Goal: Transaction & Acquisition: Purchase product/service

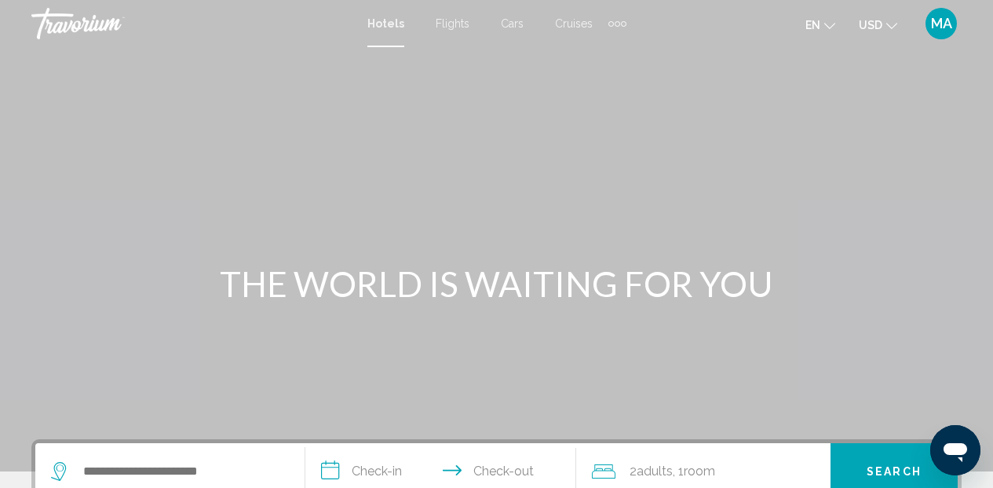
scroll to position [157, 0]
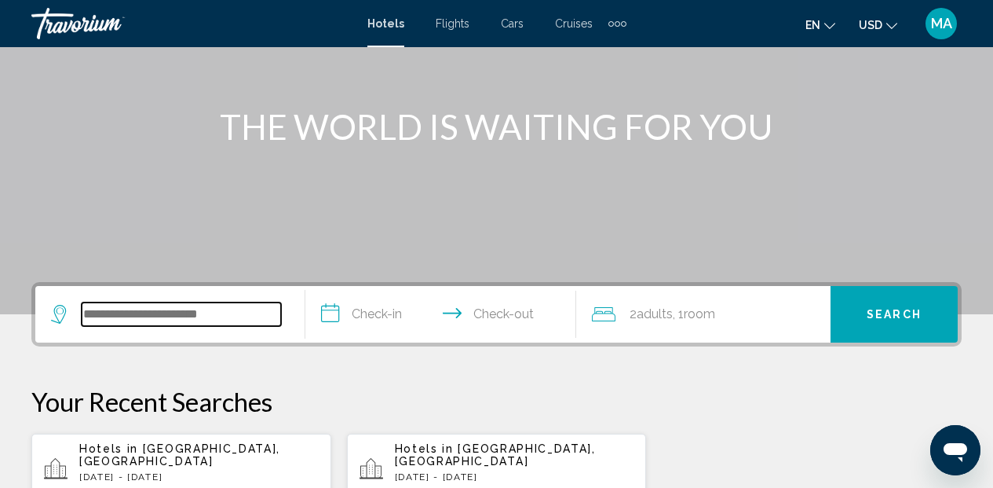
click at [181, 319] on input "Search widget" at bounding box center [181, 314] width 199 height 24
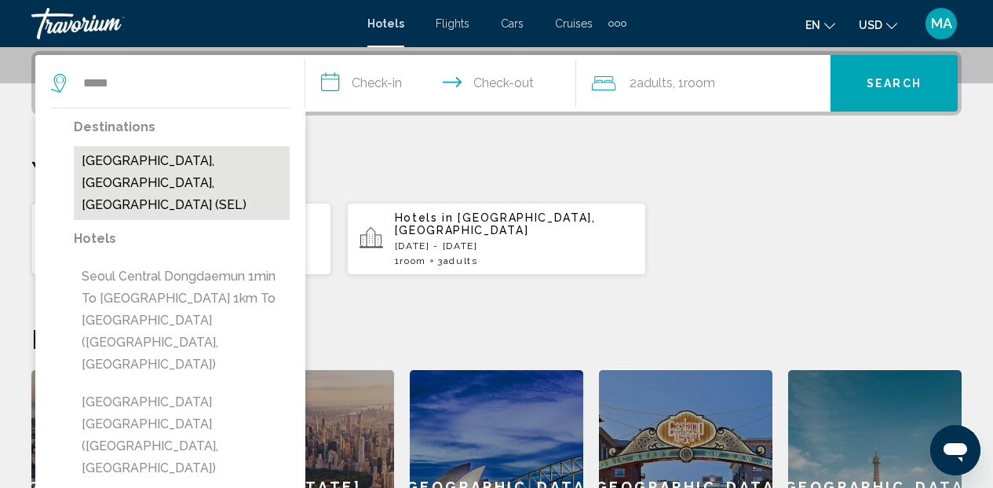
click at [130, 167] on button "[GEOGRAPHIC_DATA], [GEOGRAPHIC_DATA], [GEOGRAPHIC_DATA] (SEL)" at bounding box center [182, 183] width 216 height 74
type input "**********"
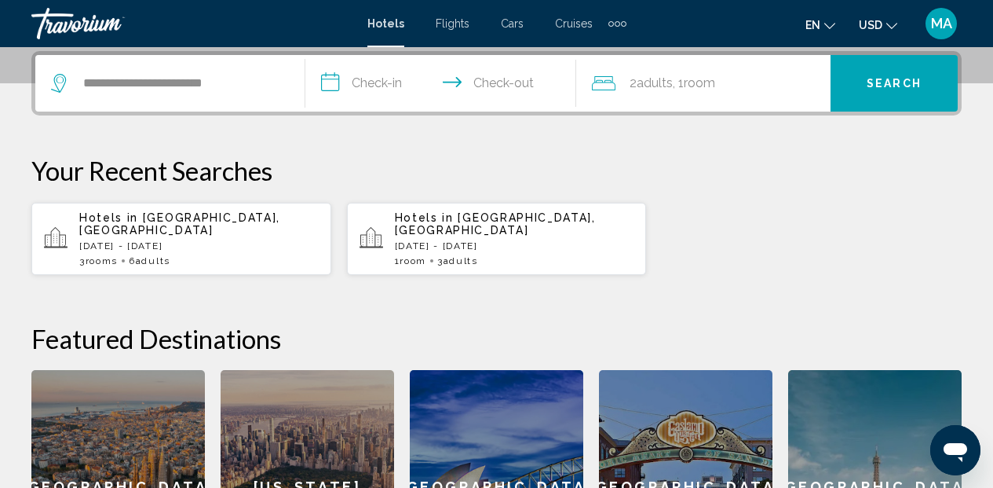
click at [380, 85] on input "**********" at bounding box center [443, 85] width 276 height 61
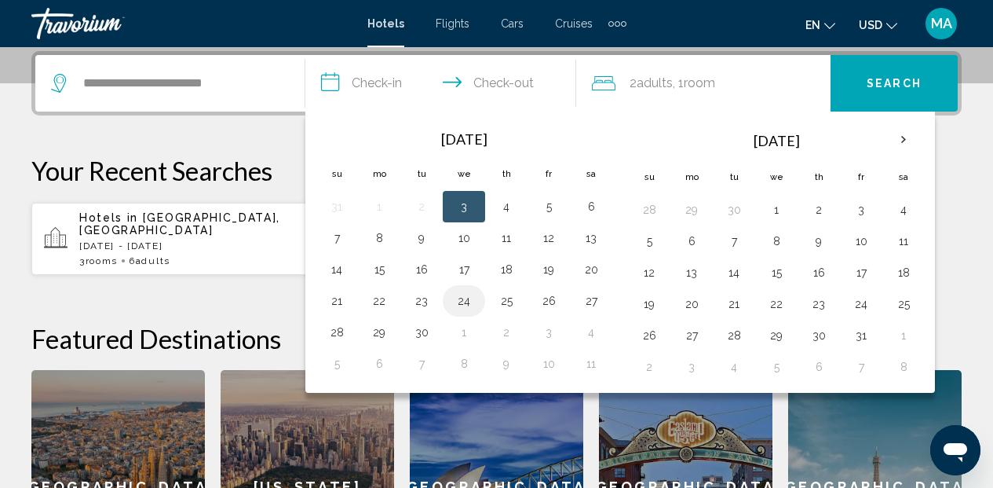
click at [472, 295] on button "24" at bounding box center [463, 301] width 25 height 22
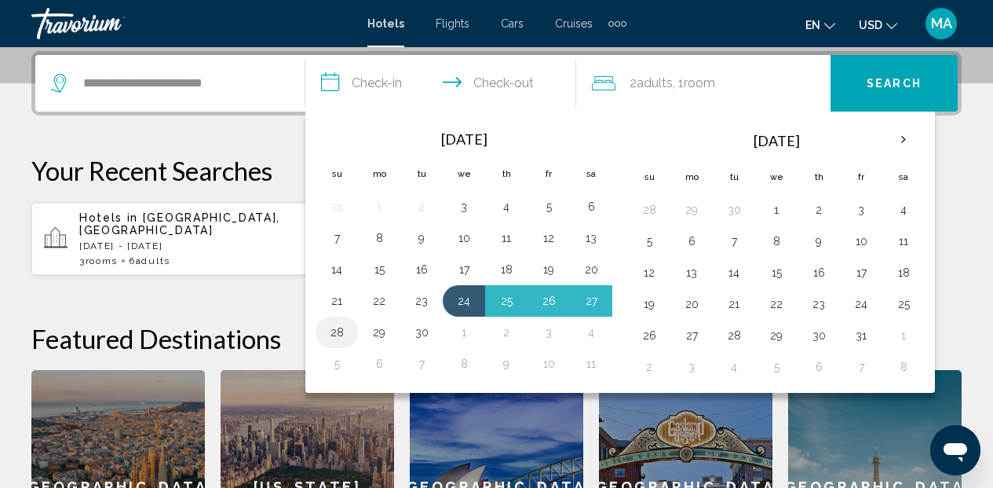
click at [337, 332] on button "28" at bounding box center [336, 332] width 25 height 22
type input "**********"
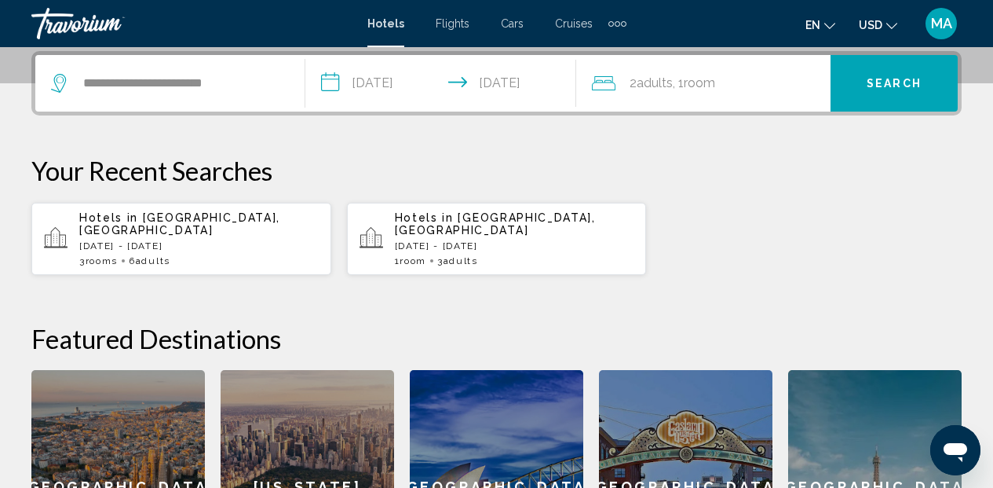
click at [879, 82] on span "Search" at bounding box center [894, 84] width 55 height 13
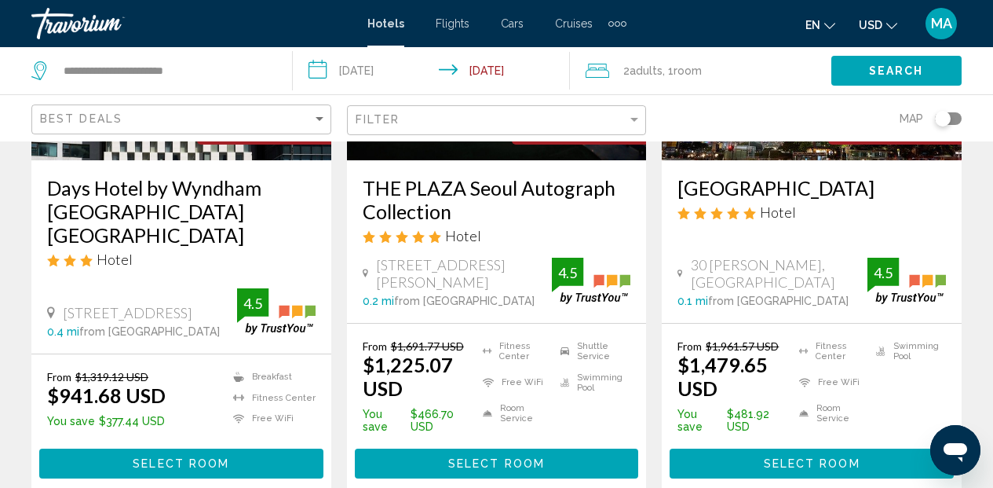
scroll to position [1309, 0]
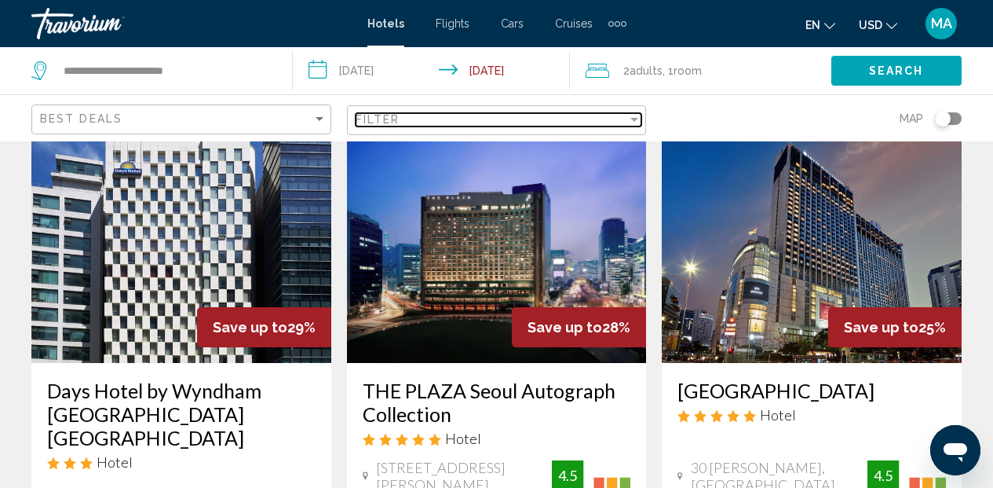
click at [600, 119] on div "Filter" at bounding box center [492, 119] width 272 height 13
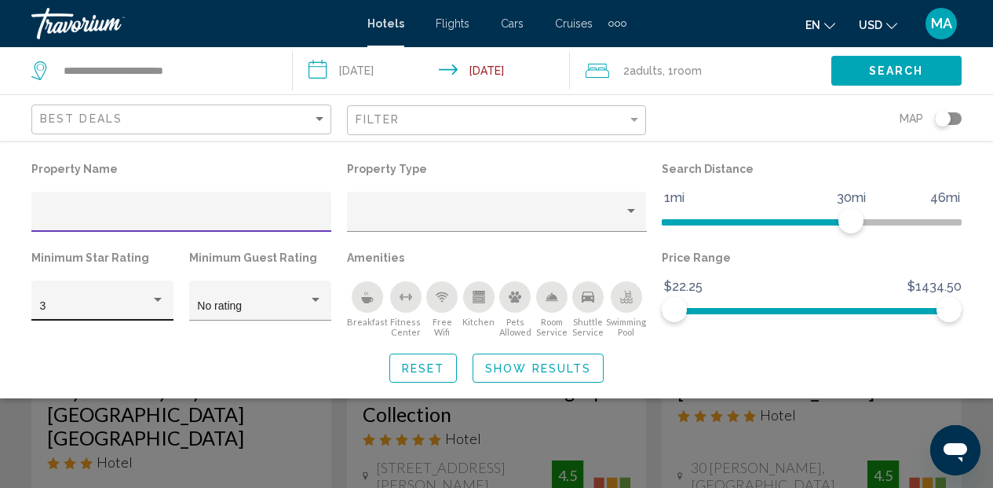
click at [154, 301] on div "Hotel Filters" at bounding box center [158, 300] width 8 height 4
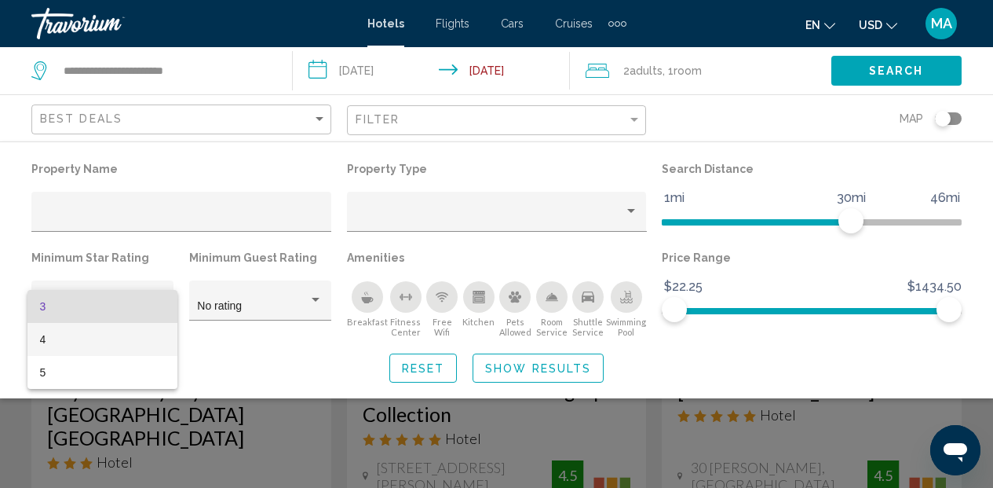
click at [82, 352] on span "4" at bounding box center [103, 339] width 126 height 33
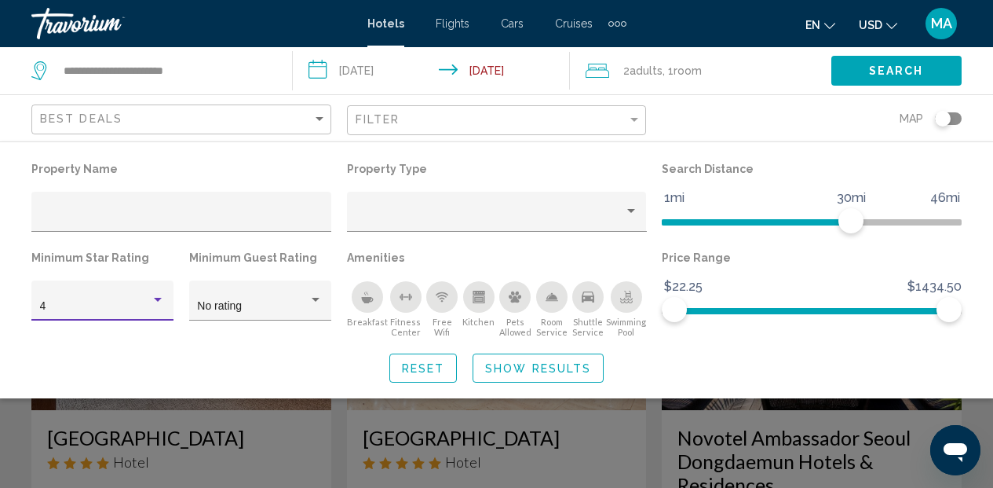
scroll to position [717, 0]
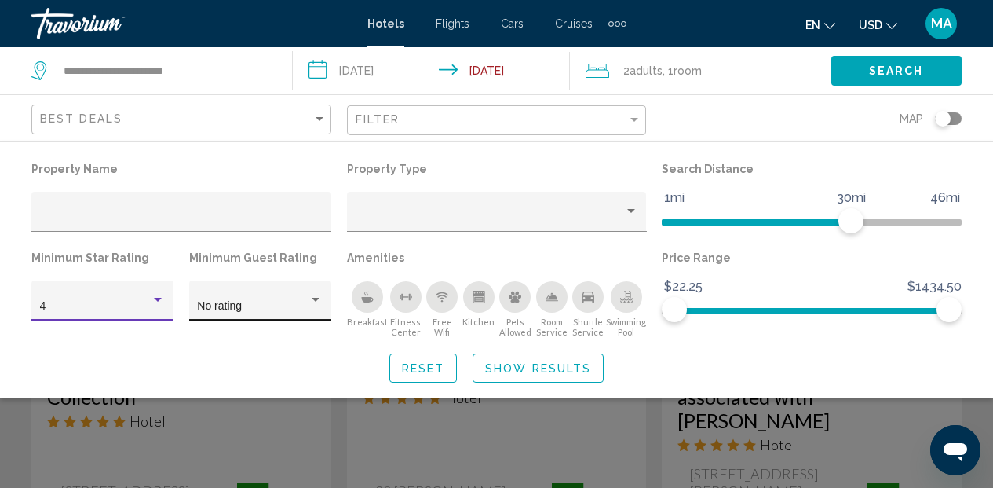
click at [320, 298] on div "Hotel Filters" at bounding box center [316, 300] width 14 height 13
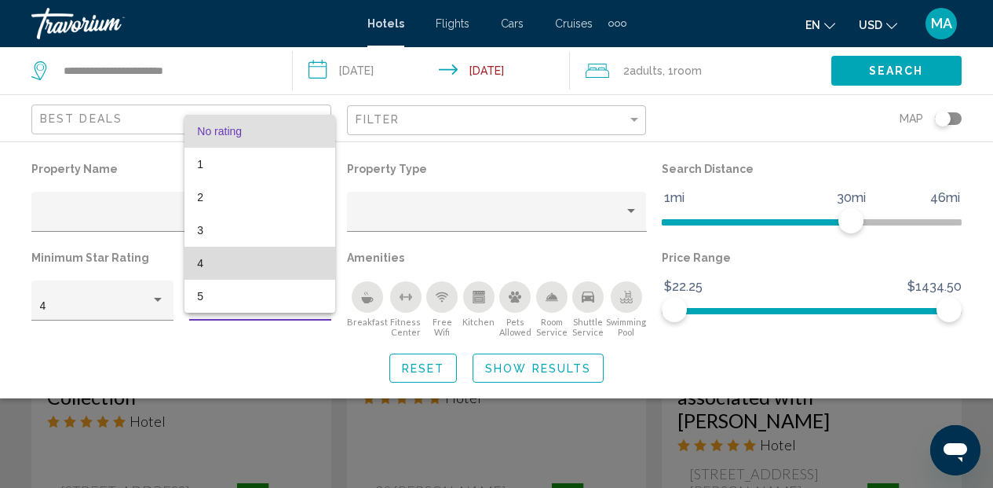
click at [239, 260] on span "4" at bounding box center [260, 263] width 126 height 33
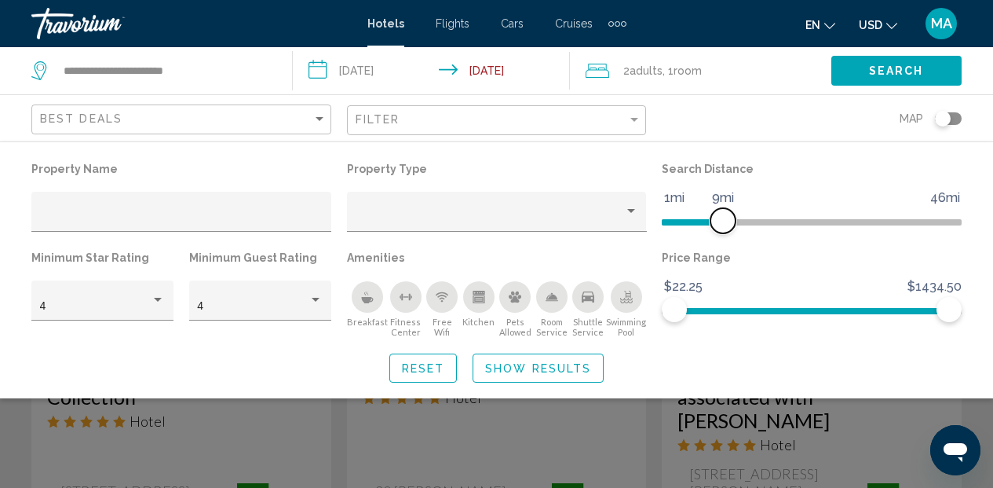
drag, startPoint x: 846, startPoint y: 222, endPoint x: 721, endPoint y: 231, distance: 125.1
click at [721, 231] on span "Hotel Filters" at bounding box center [722, 220] width 25 height 25
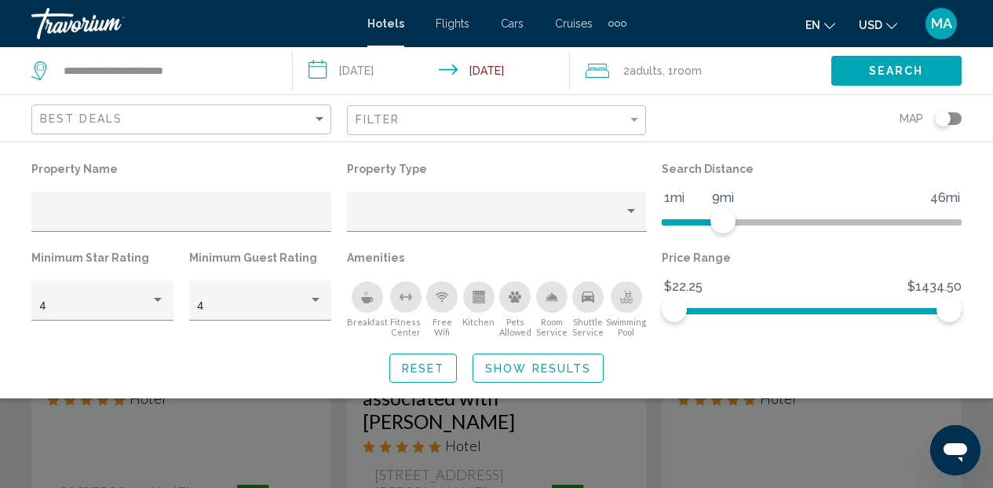
click at [878, 69] on span "Search" at bounding box center [896, 71] width 55 height 13
click at [878, 67] on span "Search" at bounding box center [896, 71] width 55 height 13
click at [525, 369] on span "Show Results" at bounding box center [538, 368] width 106 height 13
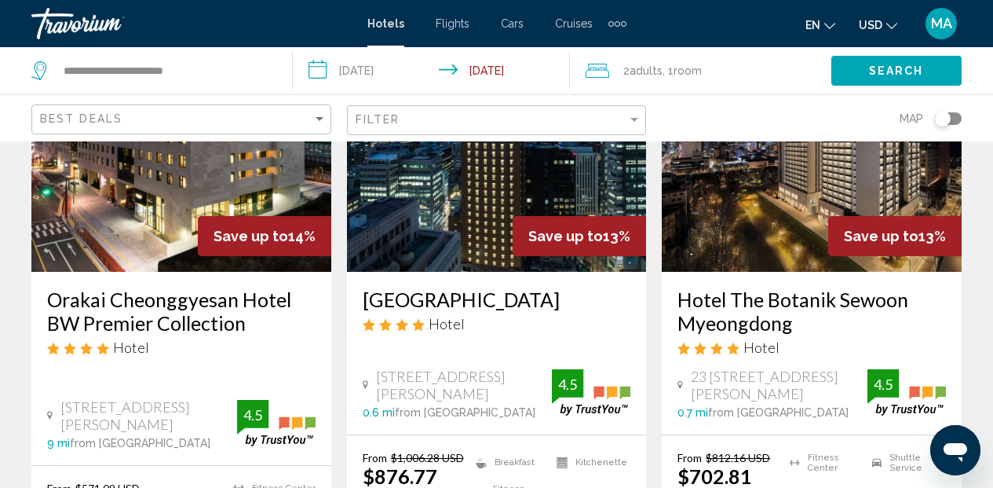
scroll to position [2236, 0]
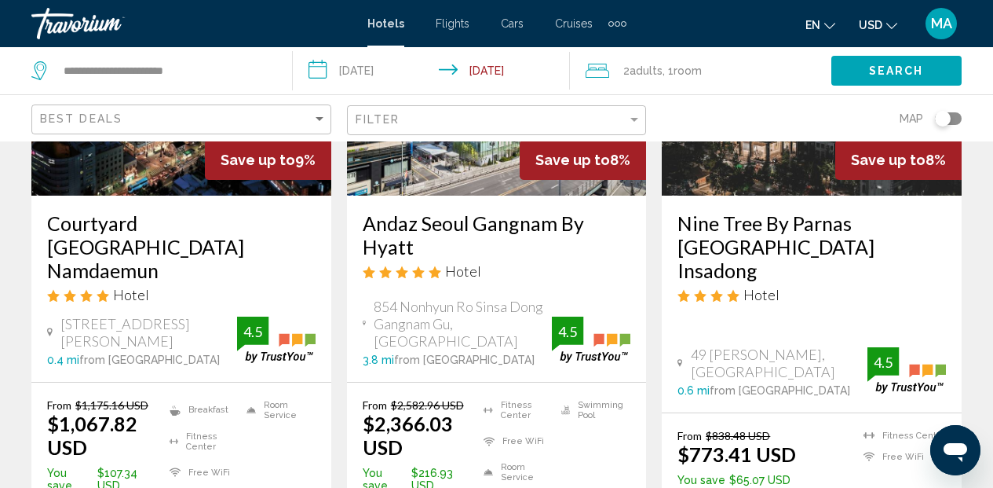
scroll to position [1998, 0]
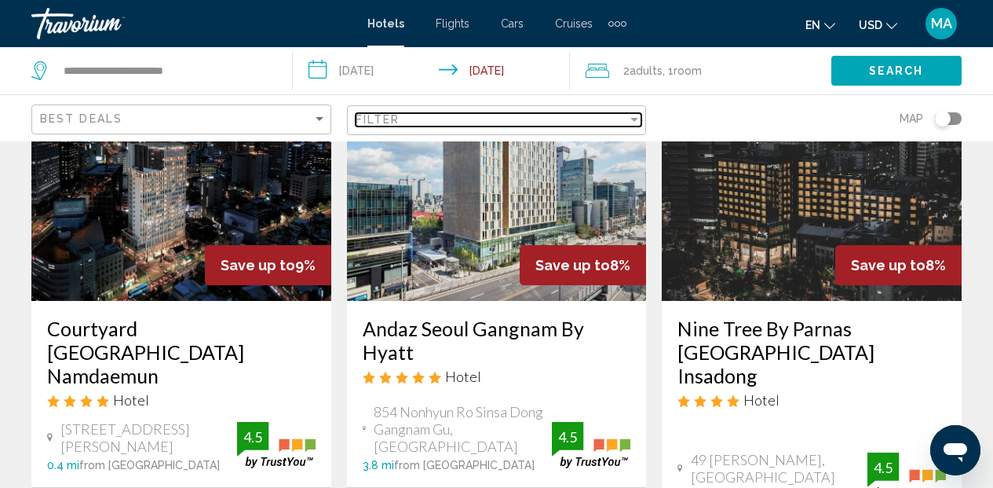
click at [637, 117] on div "Filter" at bounding box center [634, 119] width 14 height 13
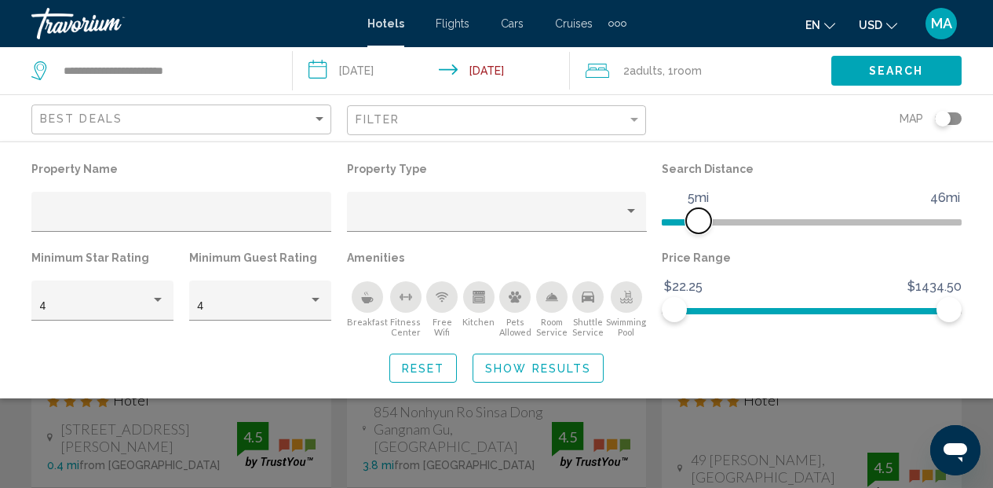
drag, startPoint x: 724, startPoint y: 224, endPoint x: 697, endPoint y: 229, distance: 27.3
click at [696, 229] on span "Hotel Filters" at bounding box center [698, 220] width 25 height 25
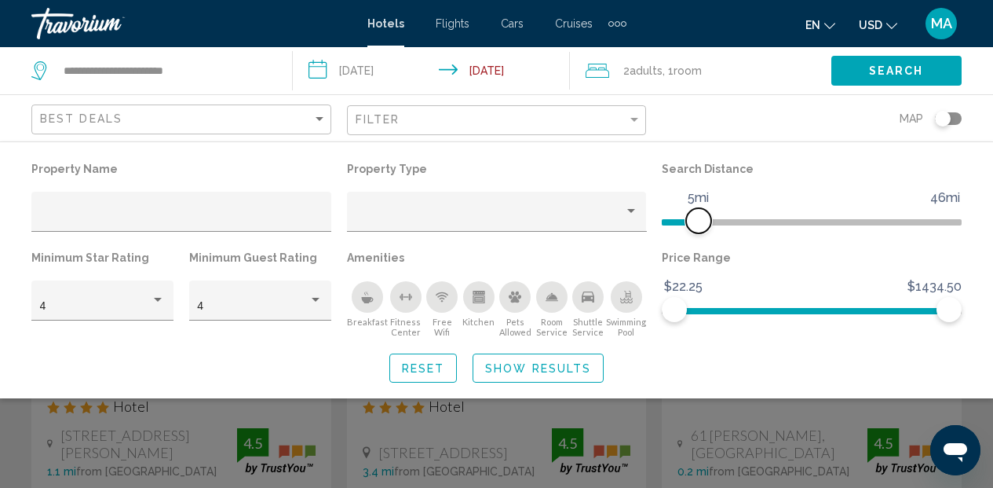
scroll to position [1380, 0]
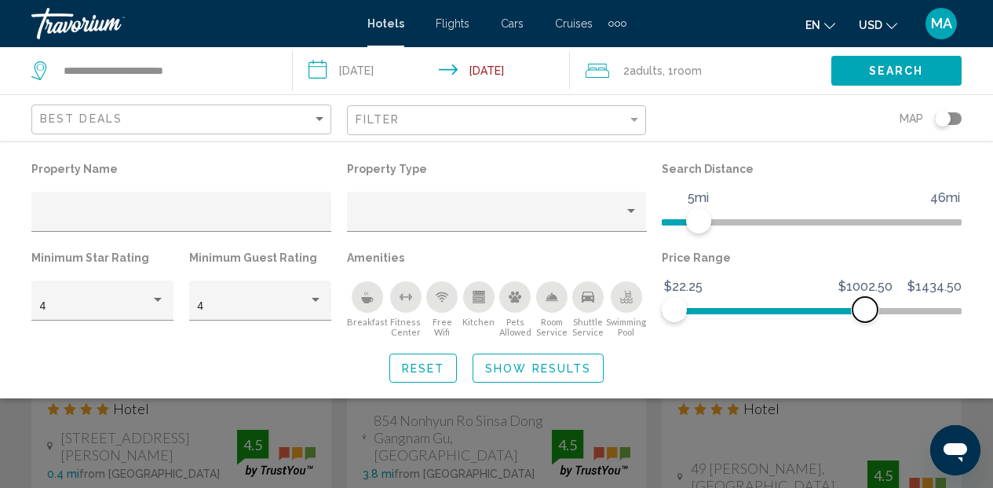
drag, startPoint x: 959, startPoint y: 304, endPoint x: 865, endPoint y: 331, distance: 97.4
click at [865, 331] on div "Price Range $22.25 $1434.50 $22.25 $1002.50" at bounding box center [812, 292] width 316 height 91
click at [522, 369] on span "Show Results" at bounding box center [538, 368] width 106 height 13
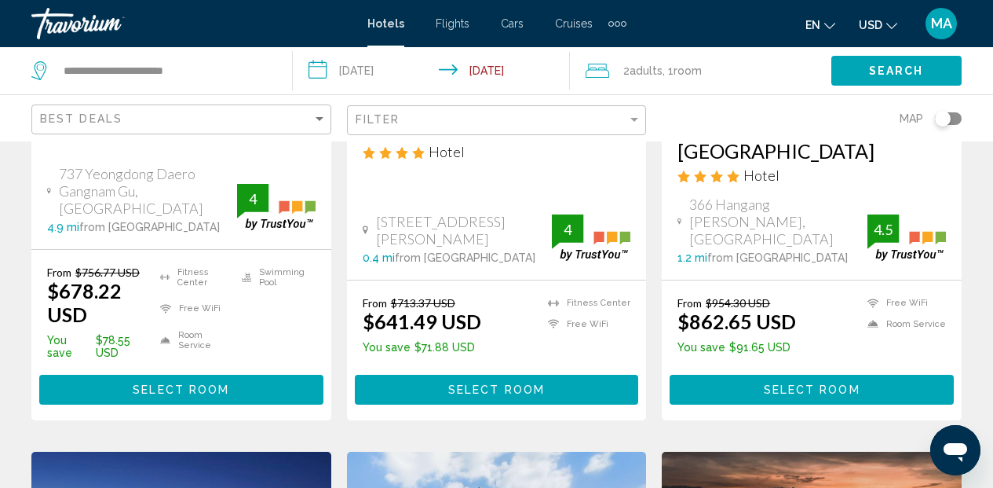
scroll to position [1119, 0]
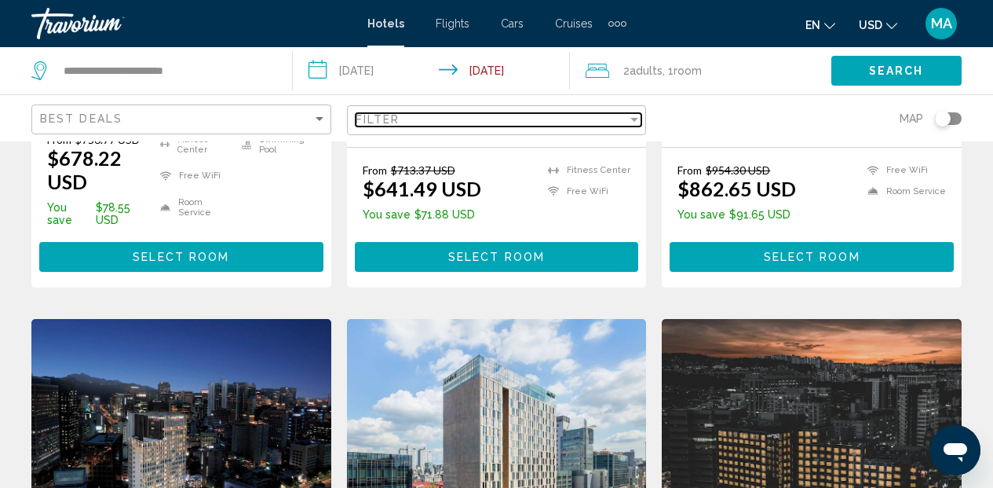
click at [632, 118] on div "Filter" at bounding box center [634, 120] width 8 height 4
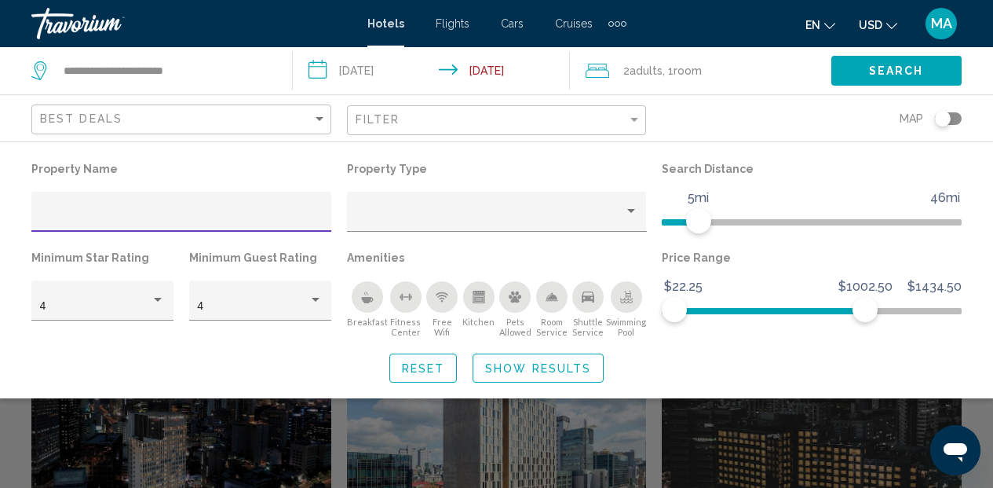
click at [535, 362] on span "Show Results" at bounding box center [538, 368] width 106 height 13
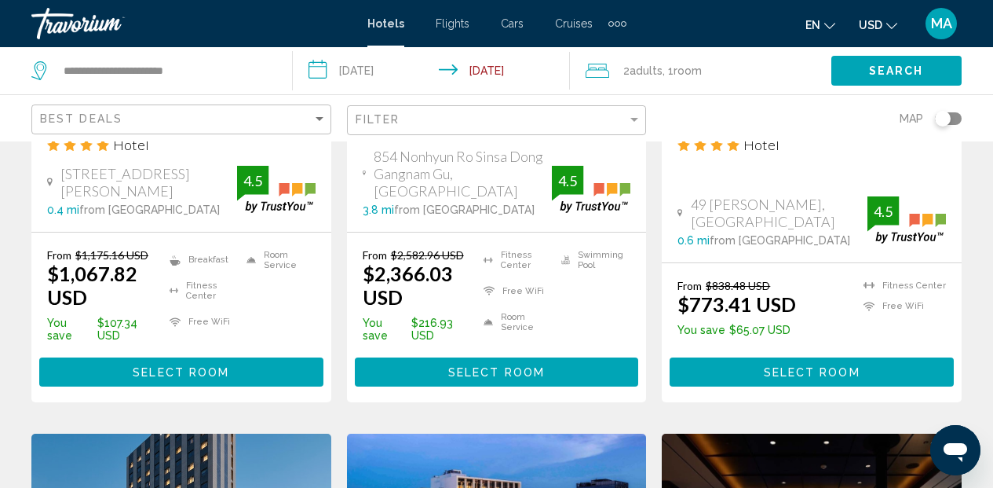
scroll to position [1645, 0]
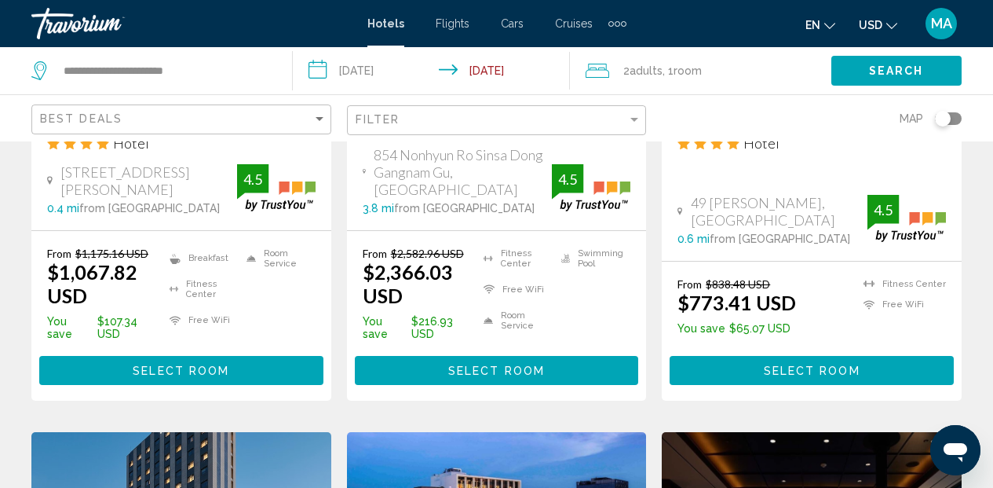
click at [865, 68] on button "Search" at bounding box center [896, 70] width 130 height 29
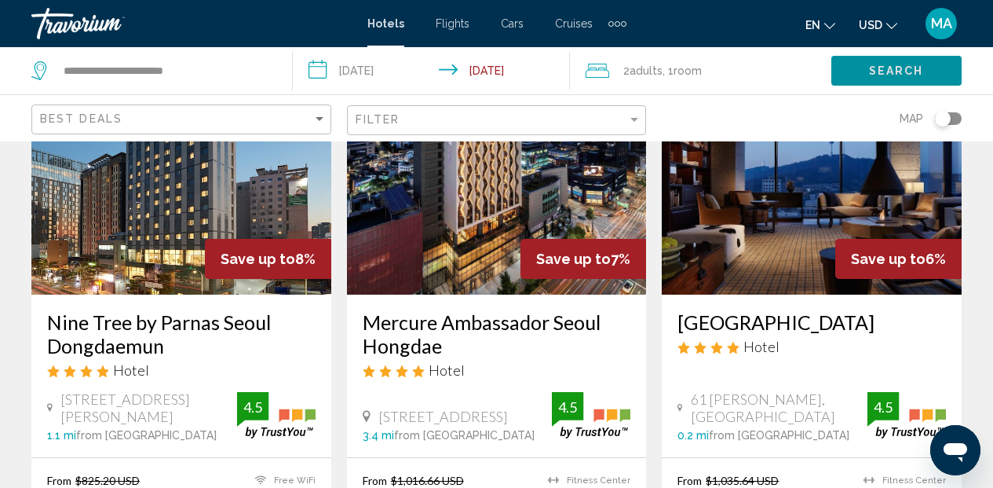
scroll to position [2171, 0]
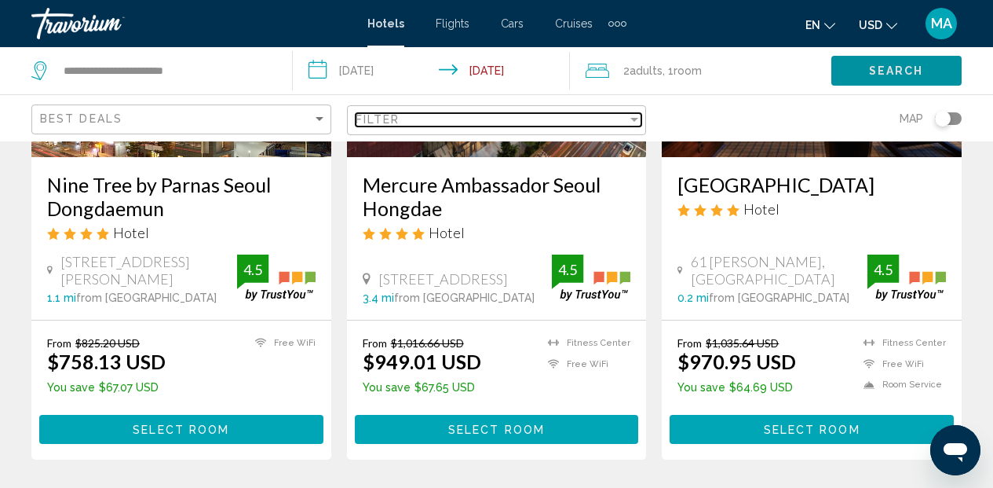
click at [627, 117] on div "Filter" at bounding box center [634, 119] width 14 height 13
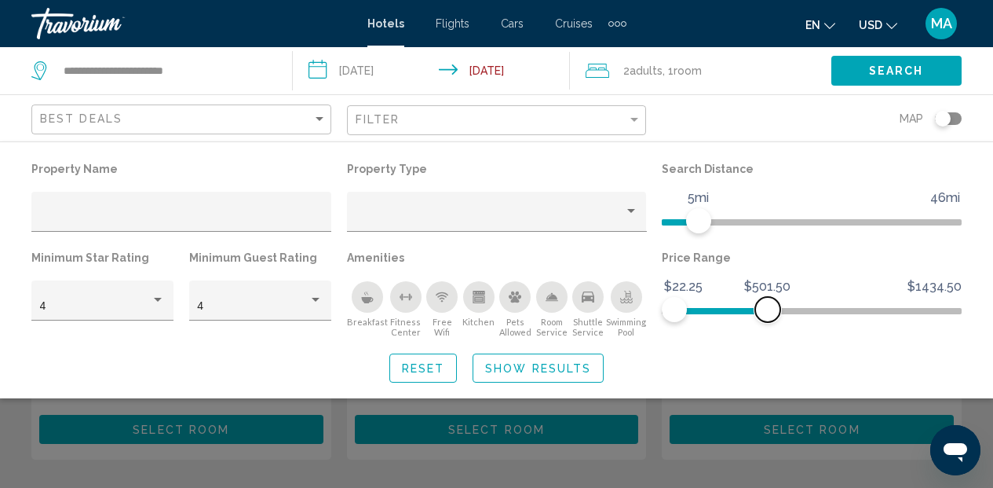
drag, startPoint x: 863, startPoint y: 309, endPoint x: 768, endPoint y: 321, distance: 95.7
click at [767, 322] on span "Hotel Filters" at bounding box center [767, 309] width 25 height 25
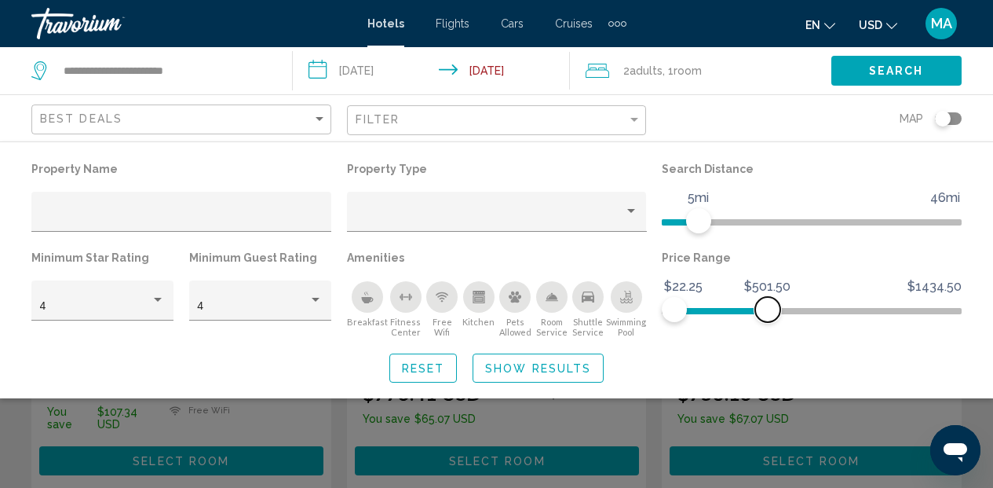
scroll to position [1556, 0]
click at [557, 371] on span "Show Results" at bounding box center [538, 368] width 106 height 13
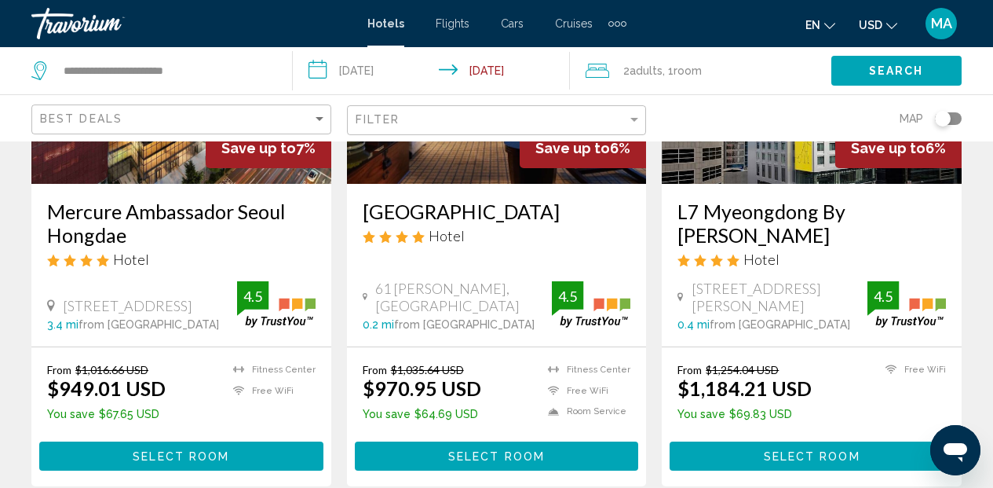
scroll to position [2184, 0]
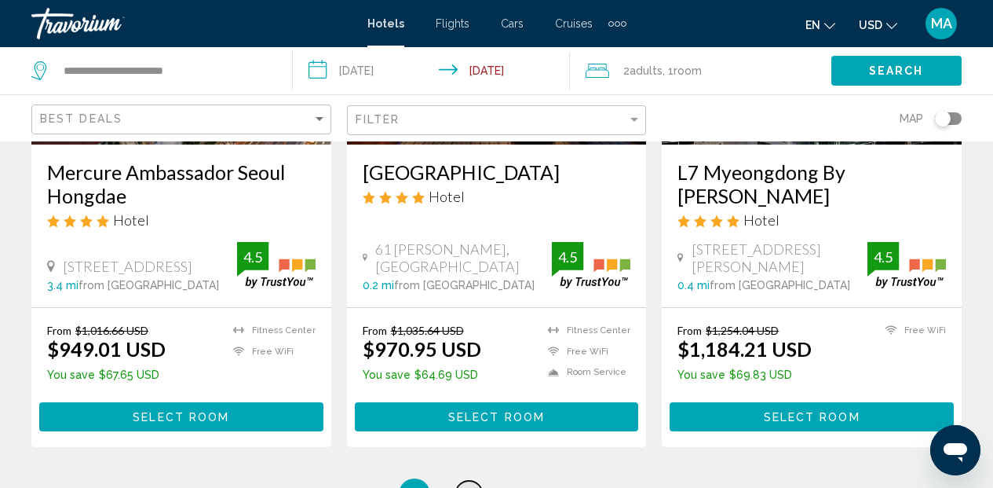
click at [468, 485] on span "3" at bounding box center [470, 493] width 8 height 17
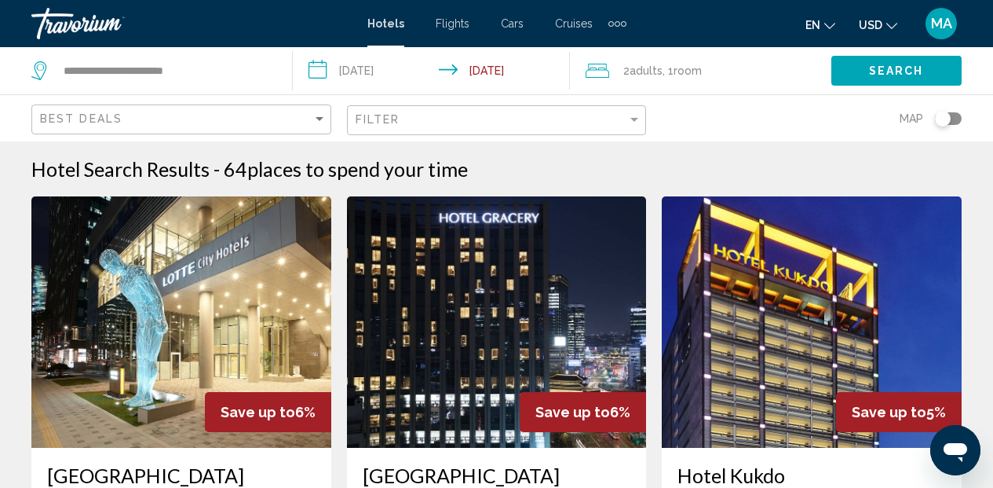
click at [491, 75] on input "**********" at bounding box center [434, 73] width 283 height 52
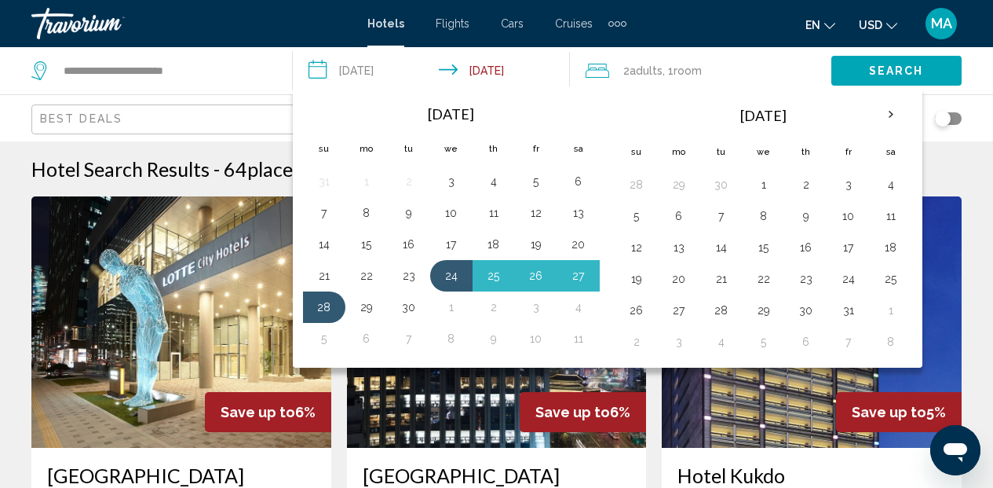
click at [925, 75] on button "Search" at bounding box center [896, 70] width 130 height 29
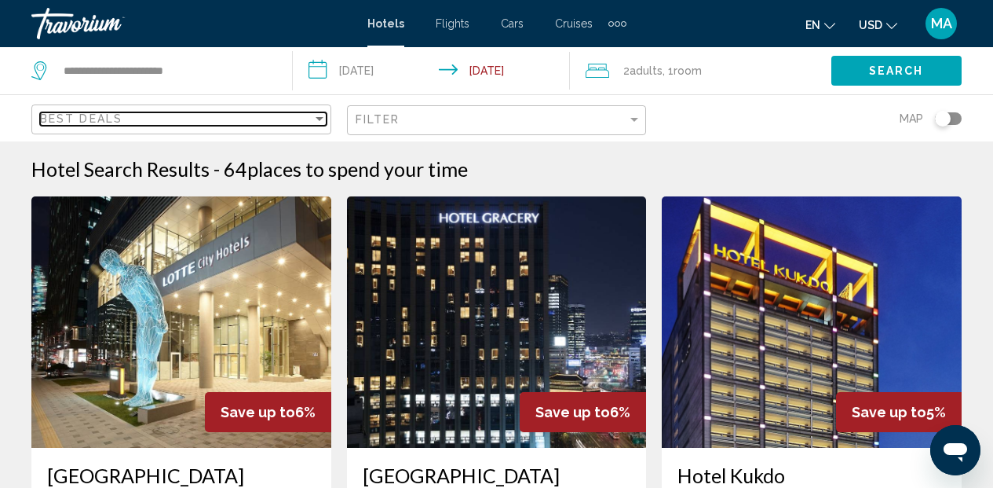
click at [318, 115] on div "Sort by" at bounding box center [319, 118] width 14 height 13
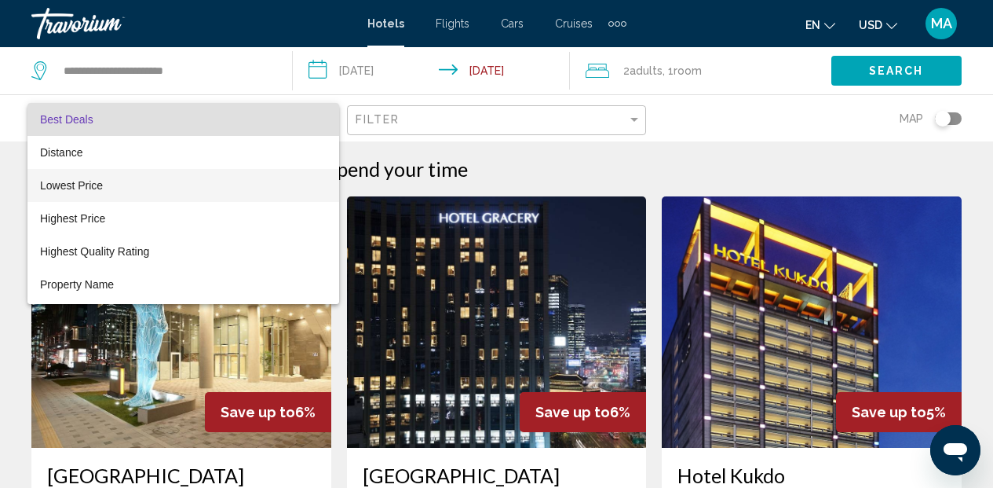
click at [195, 187] on span "Lowest Price" at bounding box center [183, 185] width 287 height 33
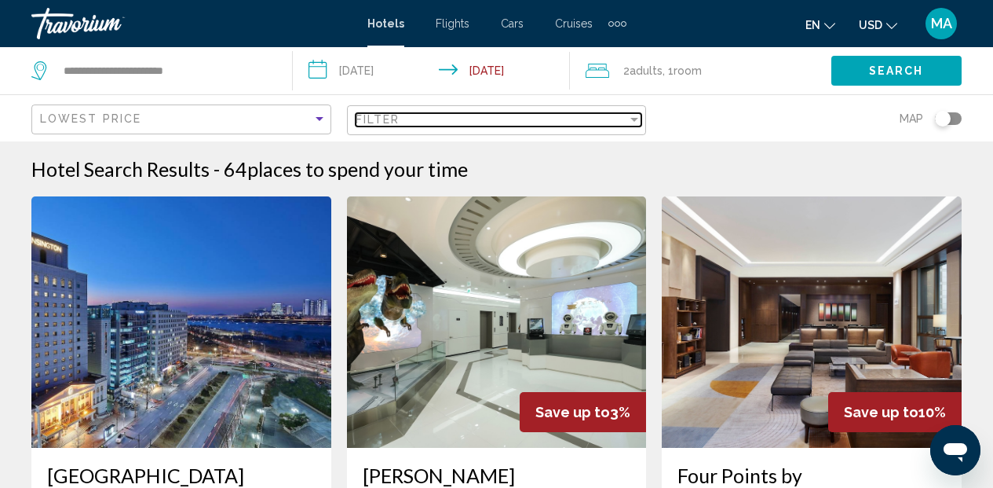
click at [635, 122] on div "Filter" at bounding box center [634, 119] width 14 height 13
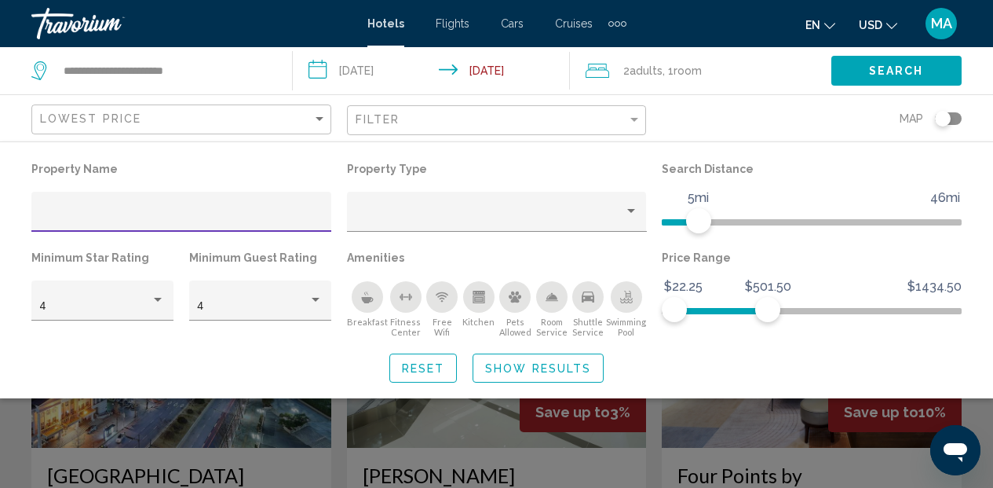
click at [557, 370] on span "Show Results" at bounding box center [538, 368] width 106 height 13
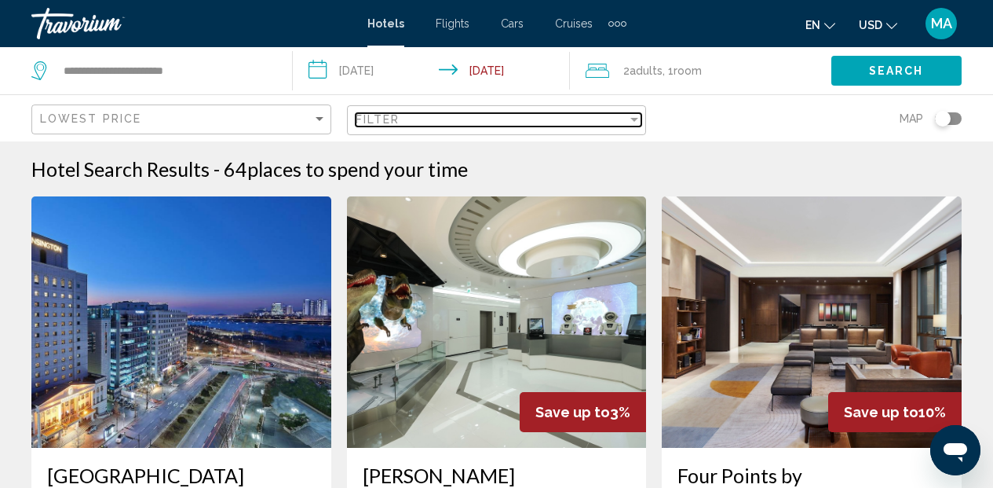
click at [638, 116] on div "Filter" at bounding box center [634, 119] width 14 height 13
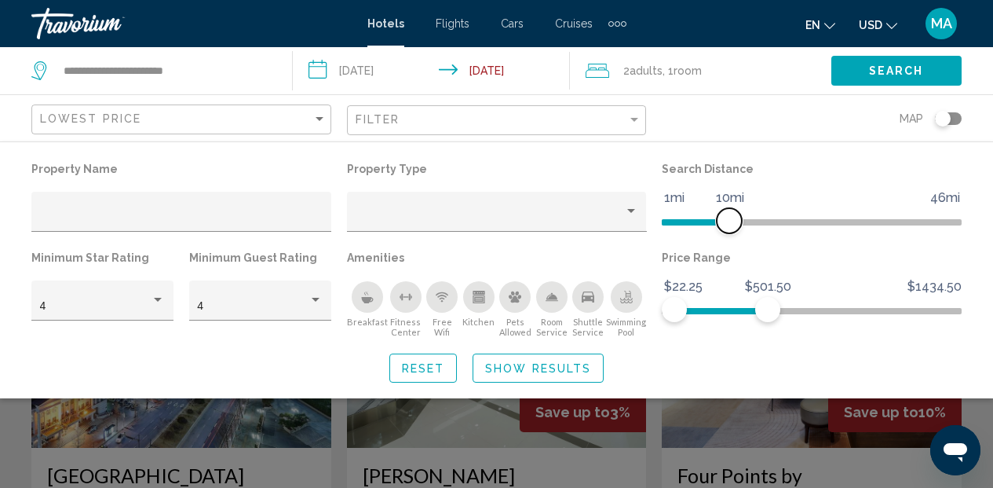
drag, startPoint x: 755, startPoint y: 217, endPoint x: 732, endPoint y: 228, distance: 25.7
click at [731, 228] on span "Hotel Filters" at bounding box center [729, 220] width 25 height 25
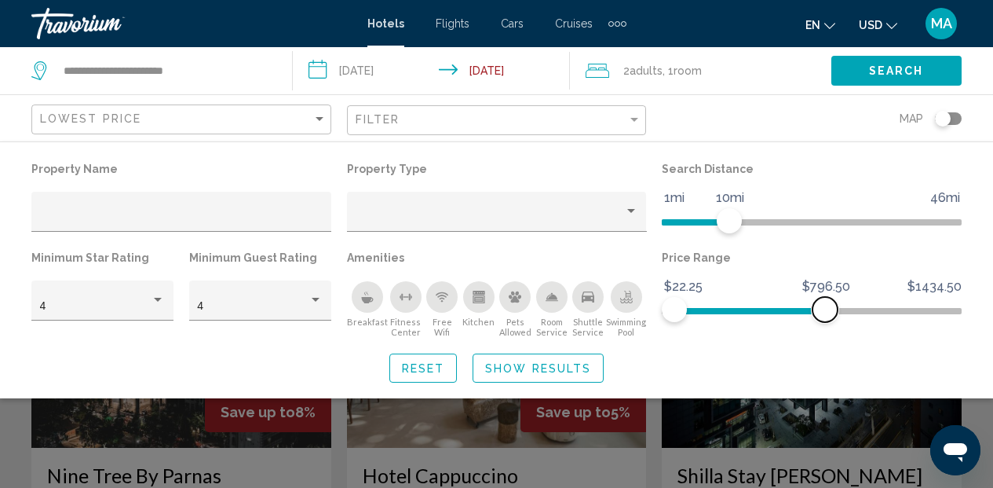
drag, startPoint x: 763, startPoint y: 311, endPoint x: 825, endPoint y: 308, distance: 62.1
click at [824, 308] on span "Hotel Filters" at bounding box center [825, 309] width 25 height 25
click at [532, 363] on span "Show Results" at bounding box center [538, 368] width 106 height 13
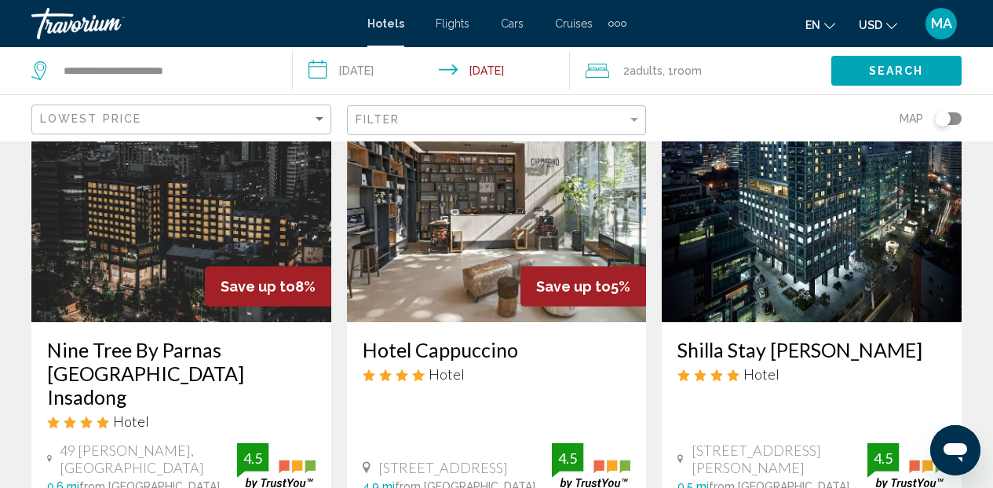
scroll to position [104, 0]
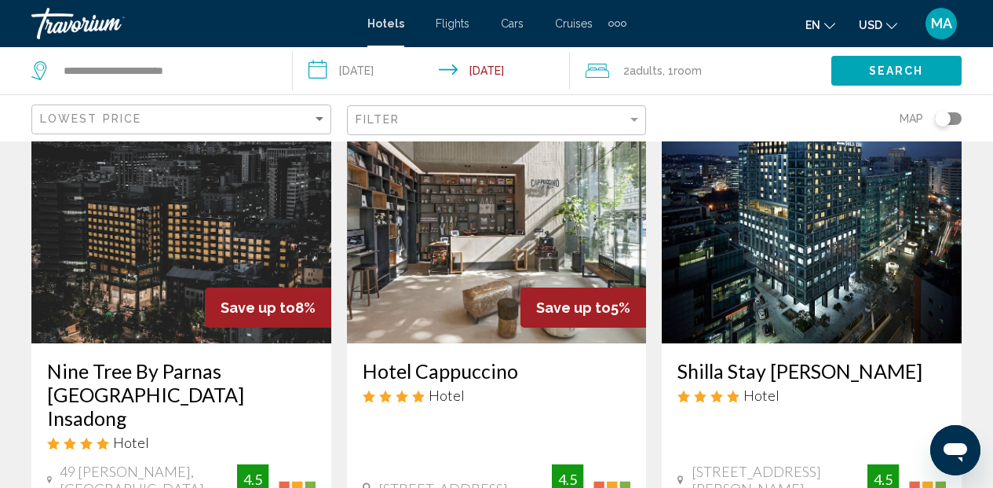
click at [445, 371] on h3 "Hotel Cappuccino" at bounding box center [497, 371] width 268 height 24
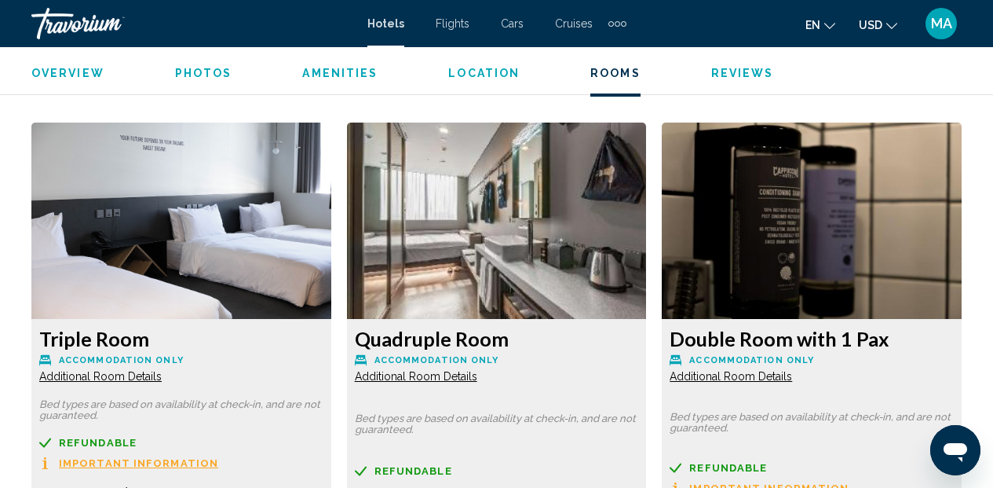
scroll to position [2533, 0]
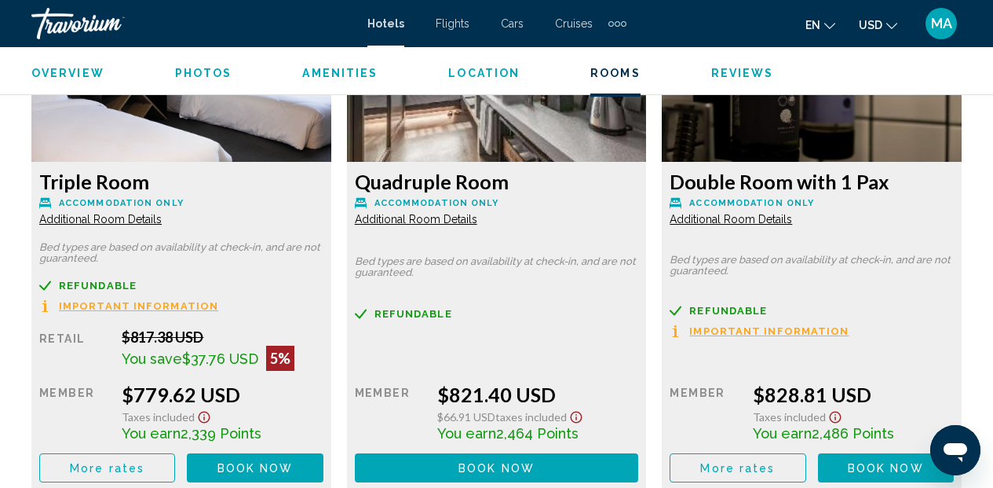
click at [211, 68] on span "Photos" at bounding box center [203, 73] width 57 height 13
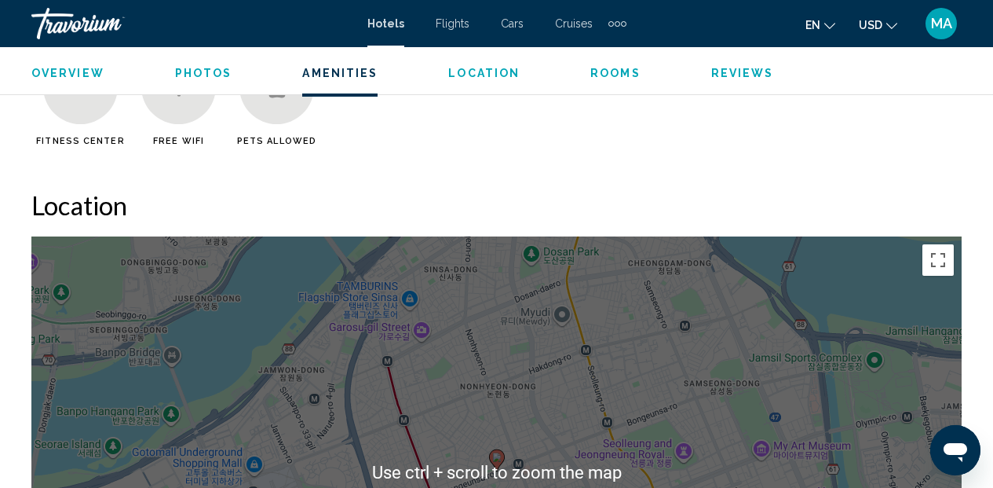
scroll to position [1461, 0]
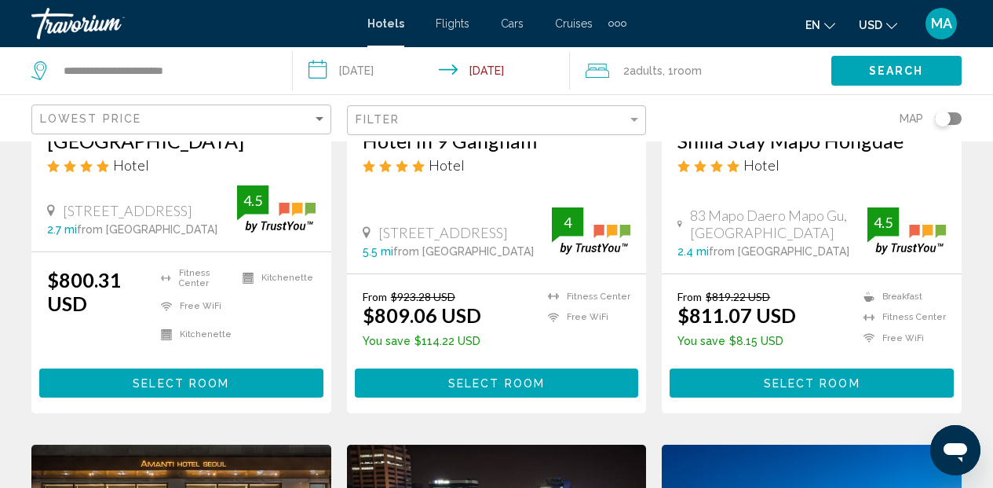
scroll to position [576, 0]
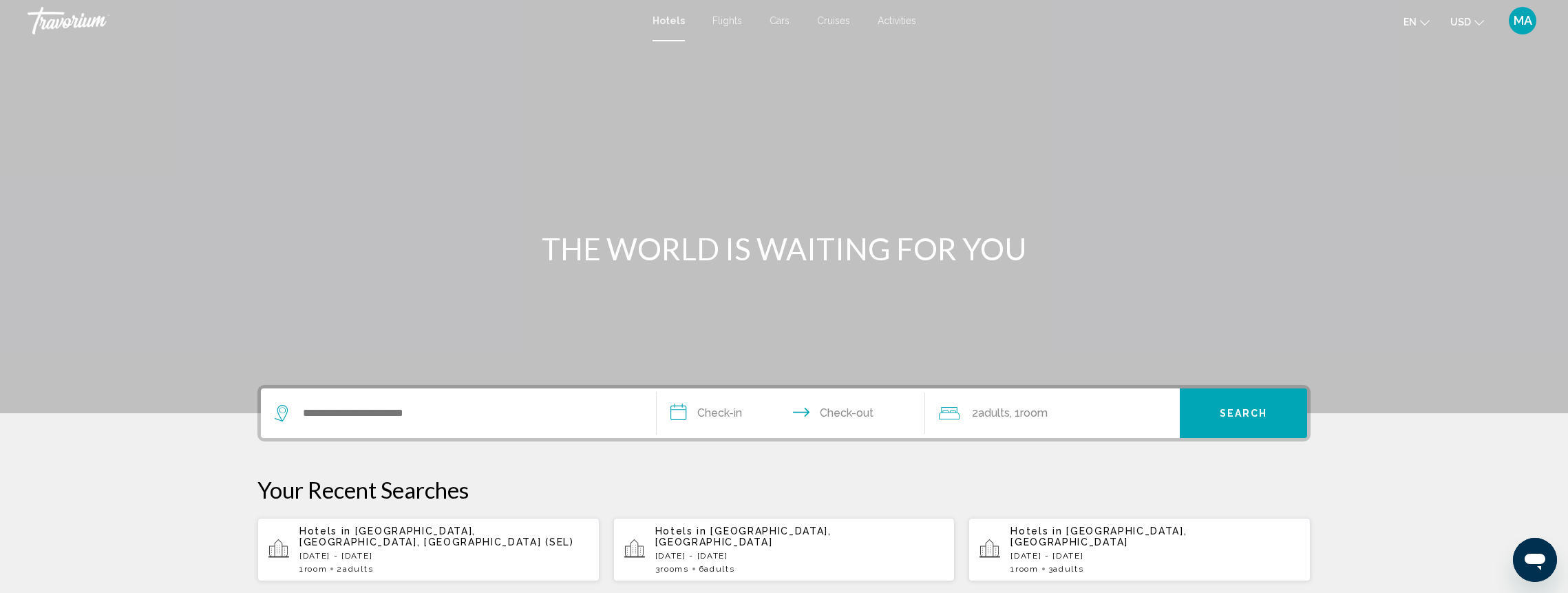
click at [719, 22] on span "Flights" at bounding box center [728, 20] width 30 height 11
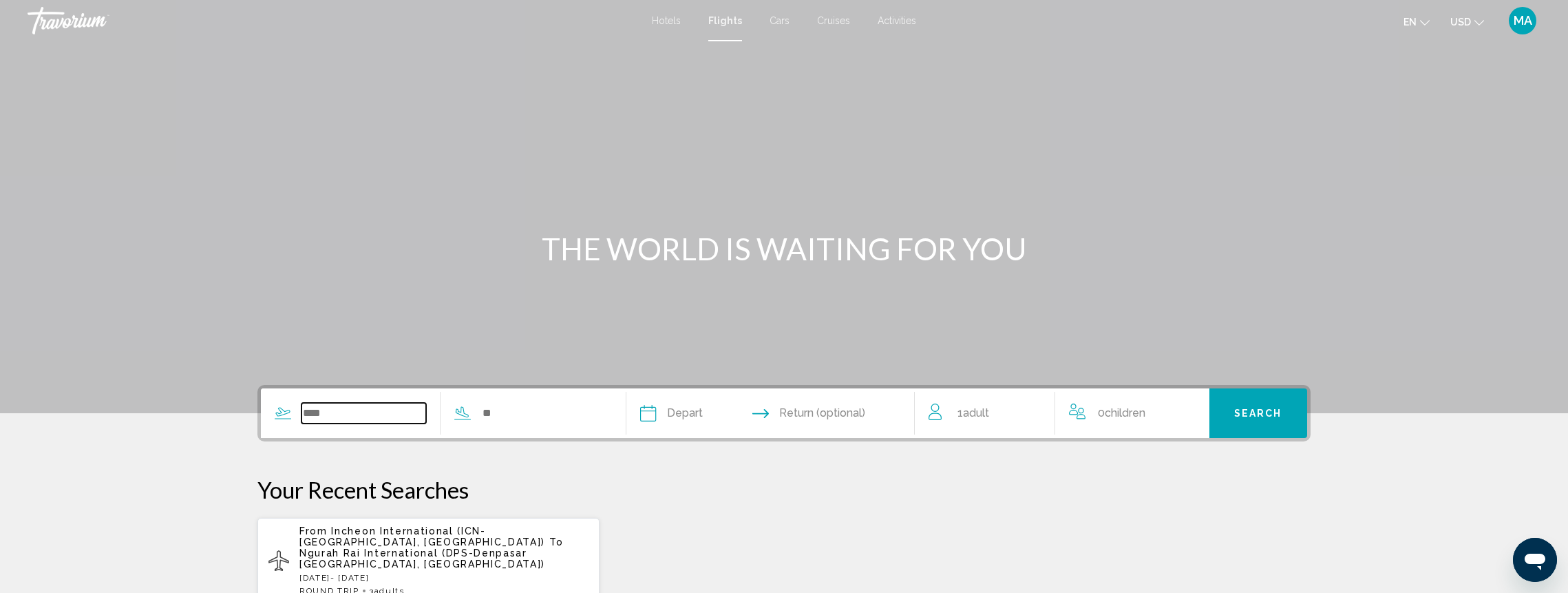
click at [338, 411] on input "Search widget" at bounding box center [364, 413] width 125 height 21
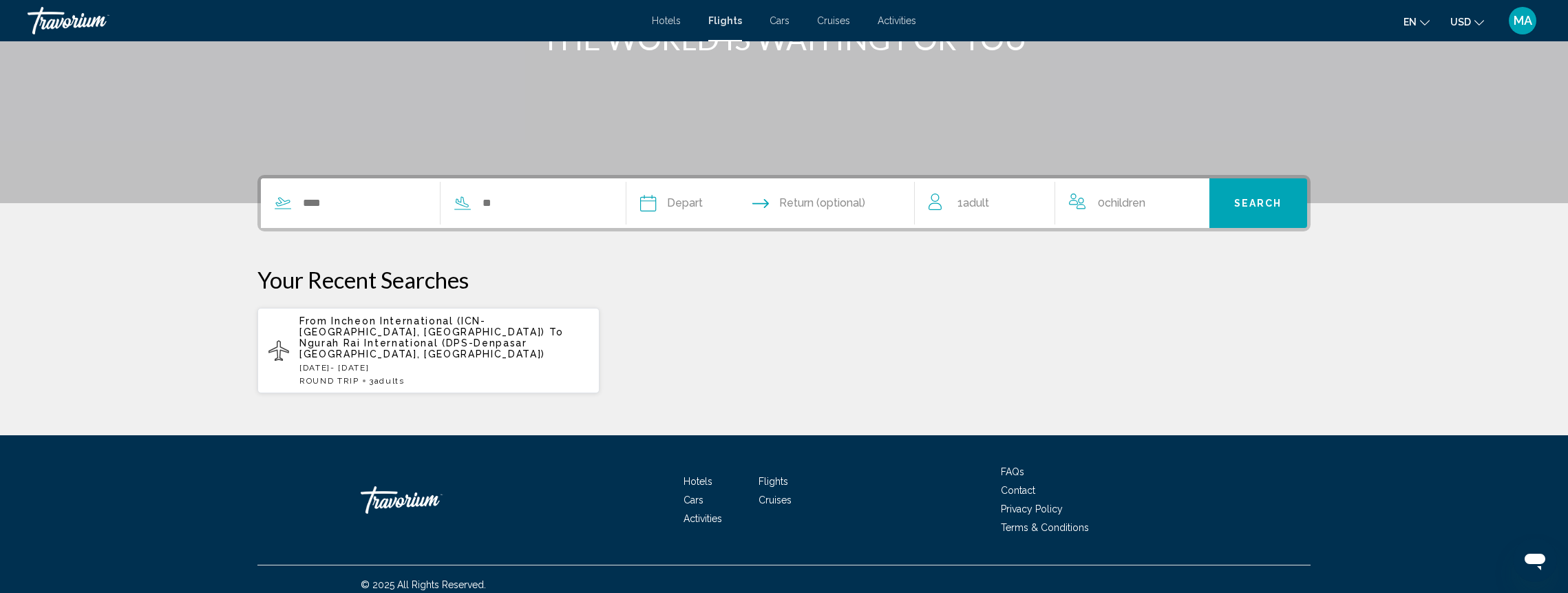
click at [354, 338] on span "Ngurah Rai International (DPS-Denpasar Bali, Indonesia)" at bounding box center [423, 348] width 246 height 22
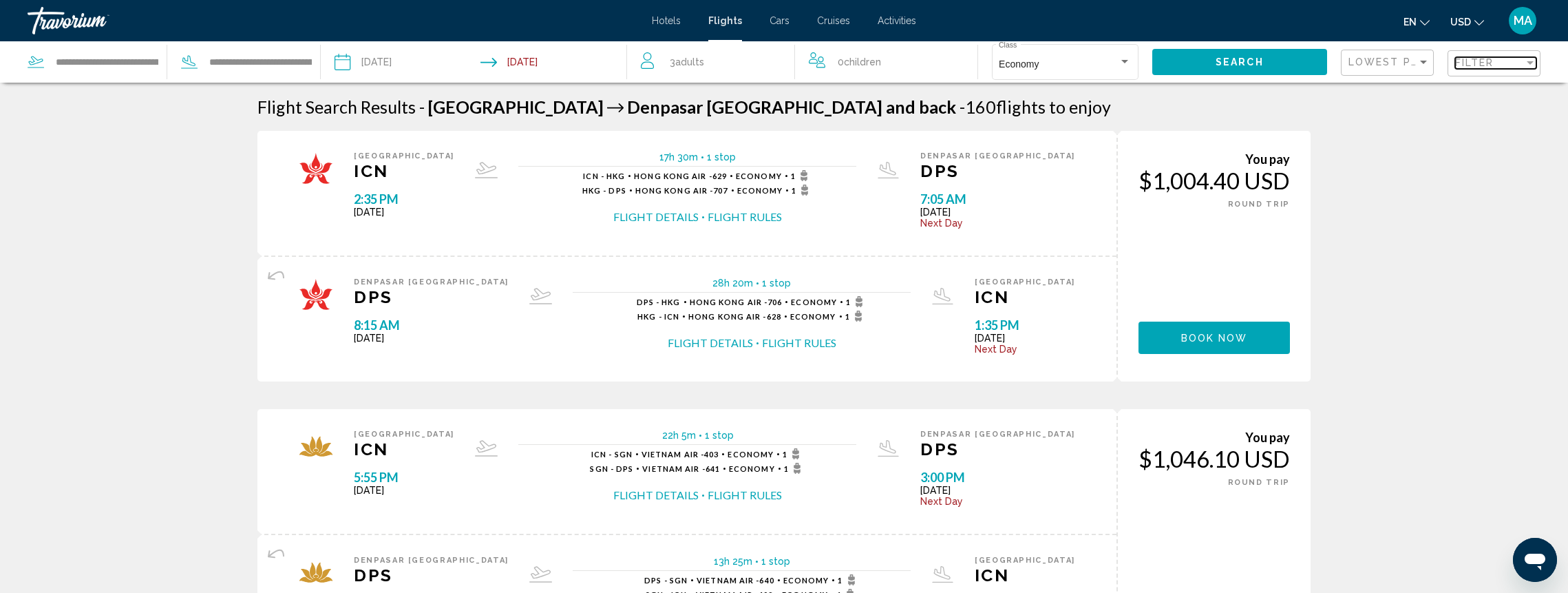
click at [1515, 61] on div "Filter" at bounding box center [1490, 62] width 69 height 11
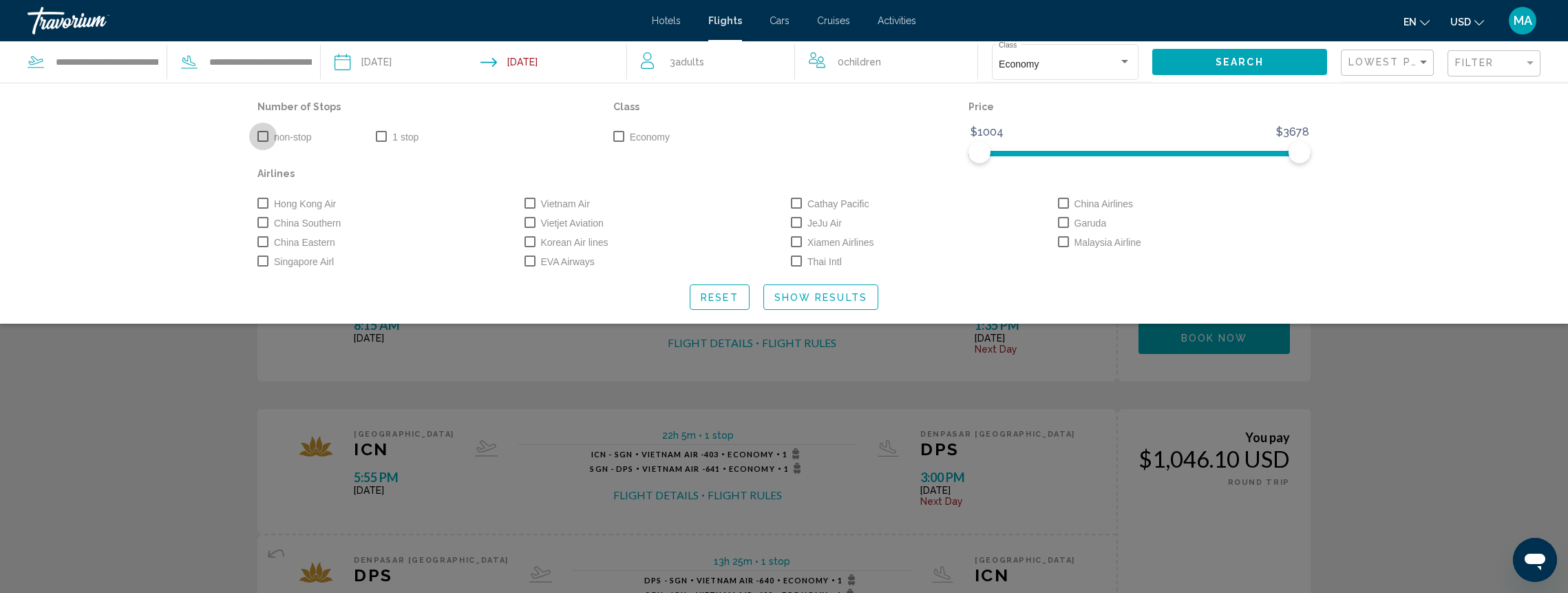
click at [267, 135] on span "Search widget" at bounding box center [263, 136] width 11 height 11
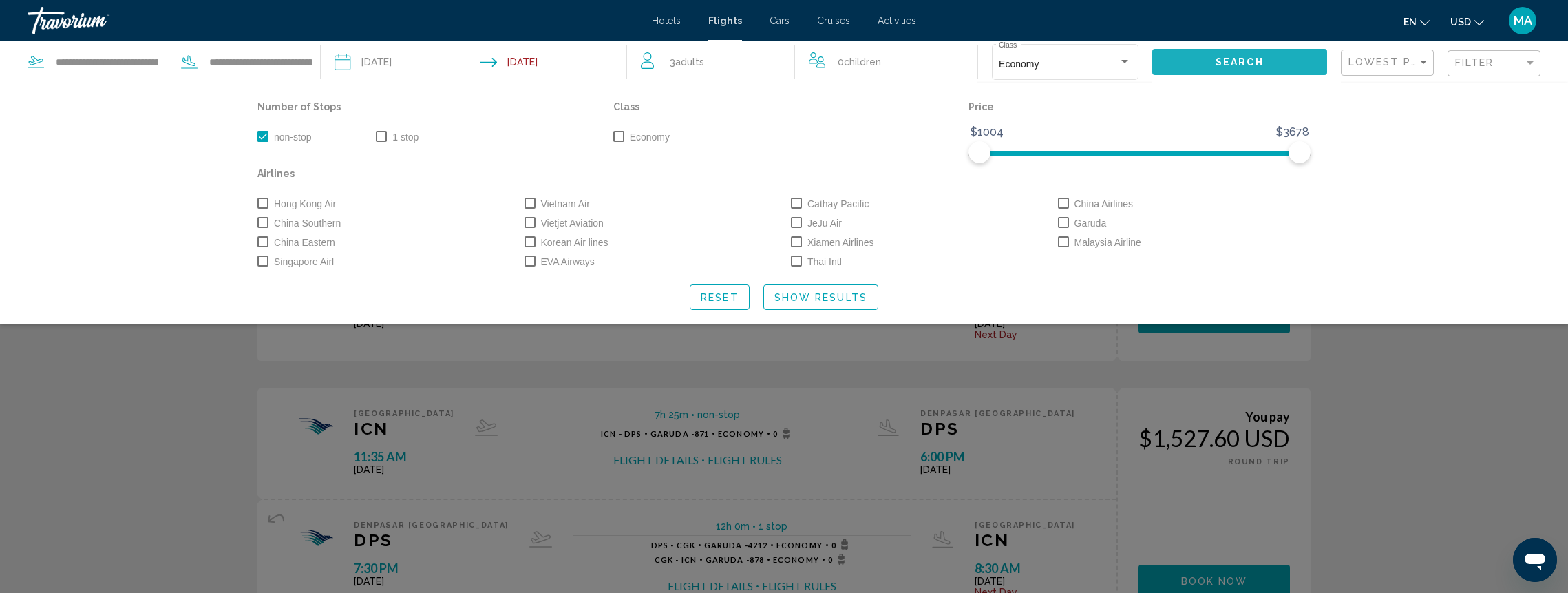
click at [1301, 61] on button "Search" at bounding box center [1239, 61] width 175 height 25
click at [828, 291] on span "Show Results" at bounding box center [821, 296] width 93 height 11
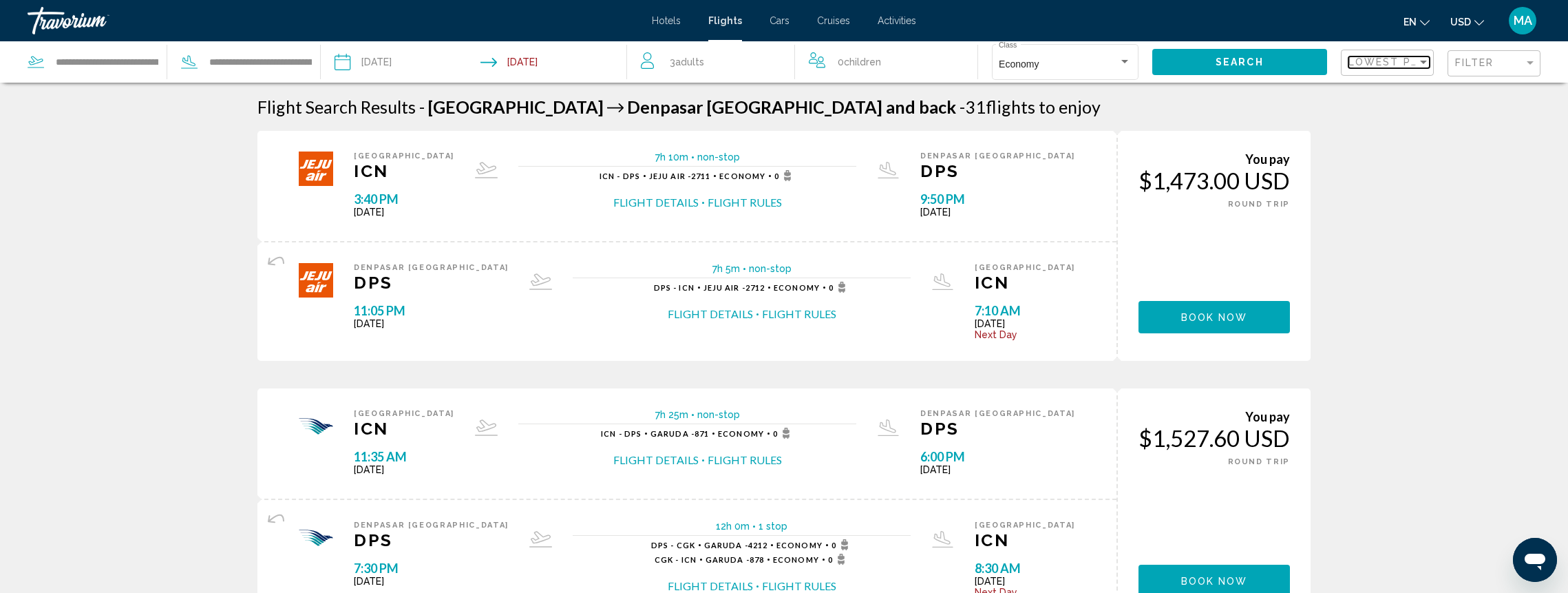
click at [1415, 68] on span "Lowest Price" at bounding box center [1393, 61] width 89 height 11
click at [1401, 62] on span "Lowest Price" at bounding box center [1376, 62] width 55 height 11
click at [1192, 316] on span "Book now" at bounding box center [1215, 318] width 67 height 11
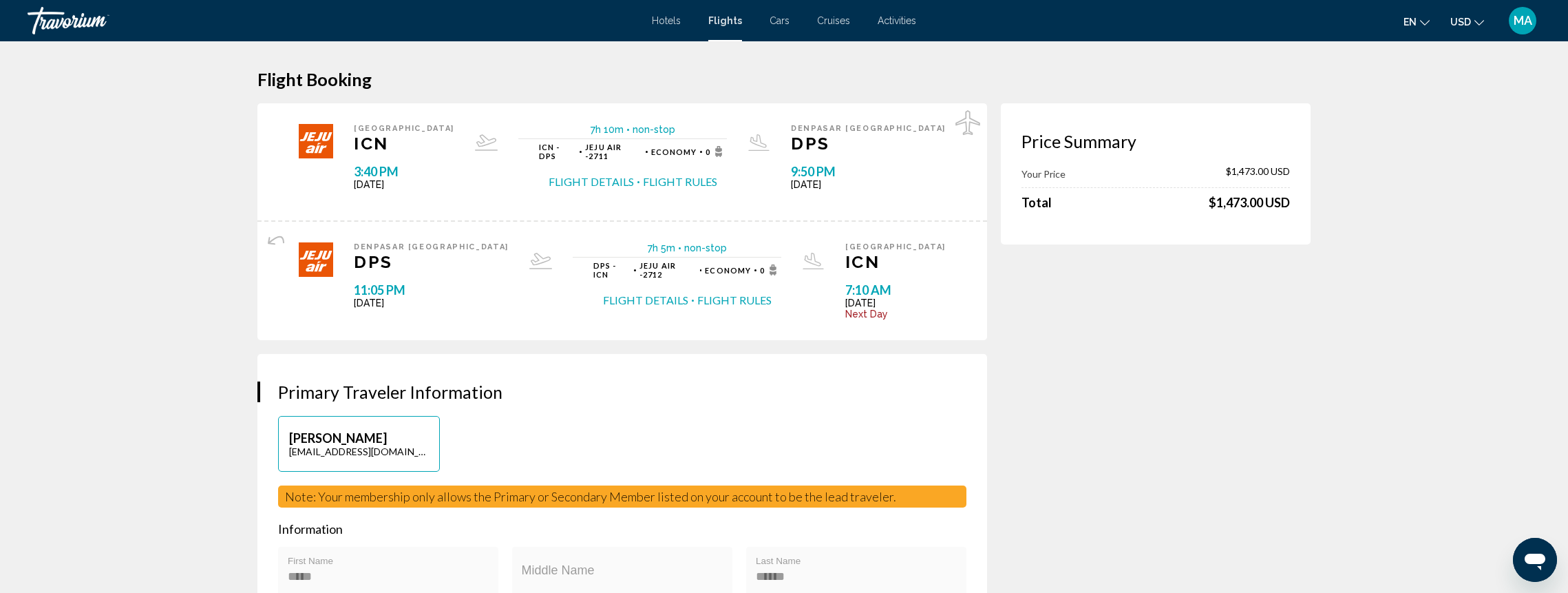
click at [272, 232] on icon "Main content" at bounding box center [275, 240] width 17 height 17
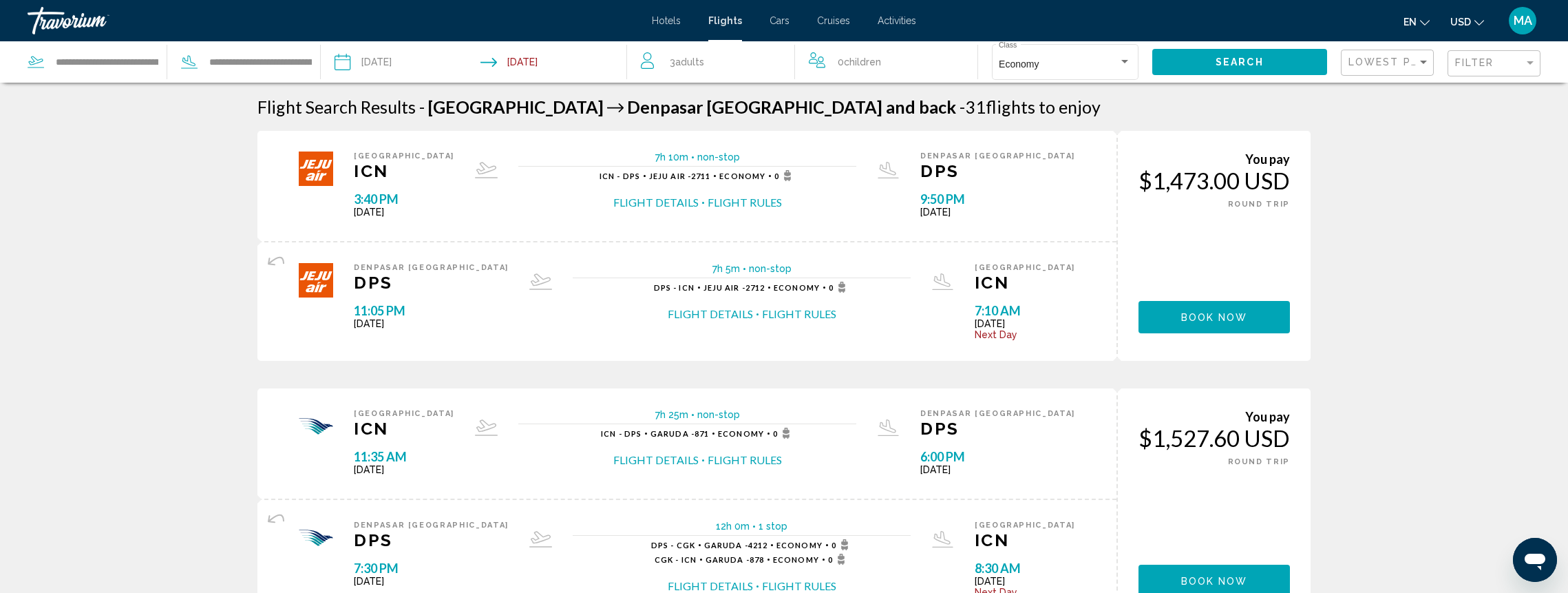
click at [273, 258] on icon "Main content" at bounding box center [275, 261] width 17 height 17
click at [703, 312] on button "Flight Details" at bounding box center [710, 313] width 85 height 15
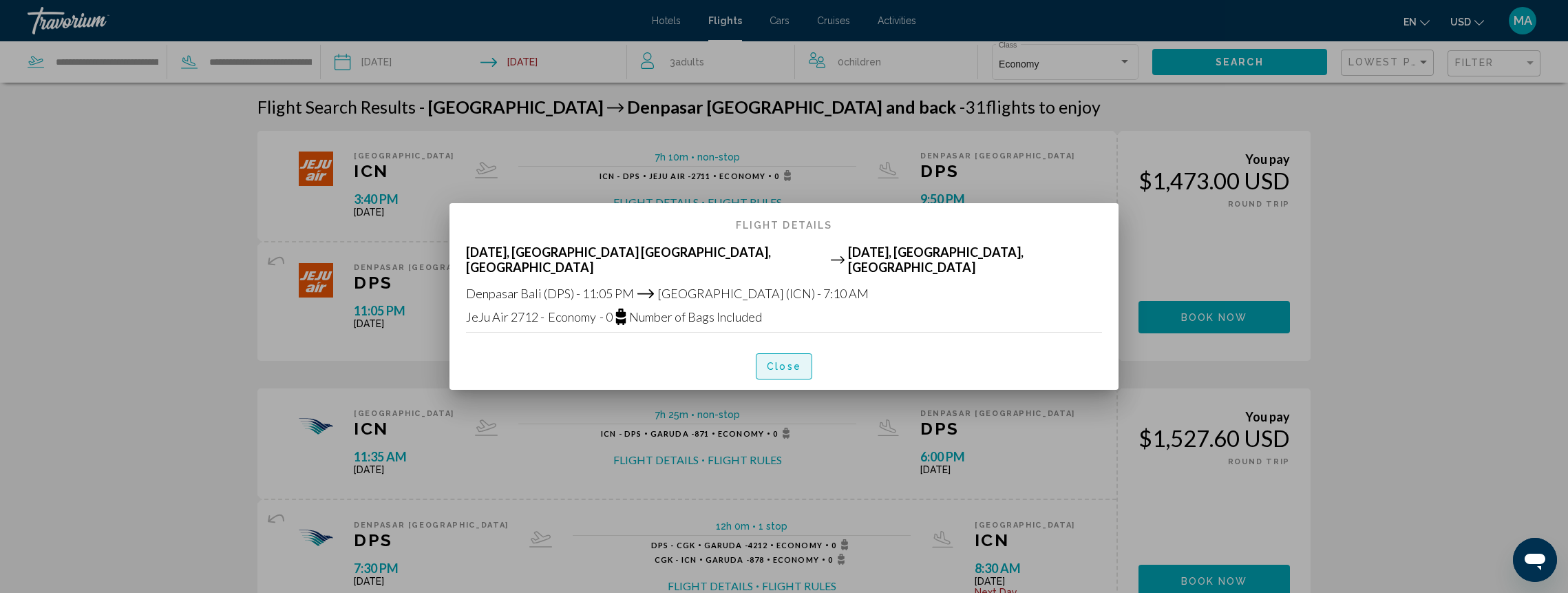
click at [779, 364] on span "Close" at bounding box center [784, 367] width 34 height 11
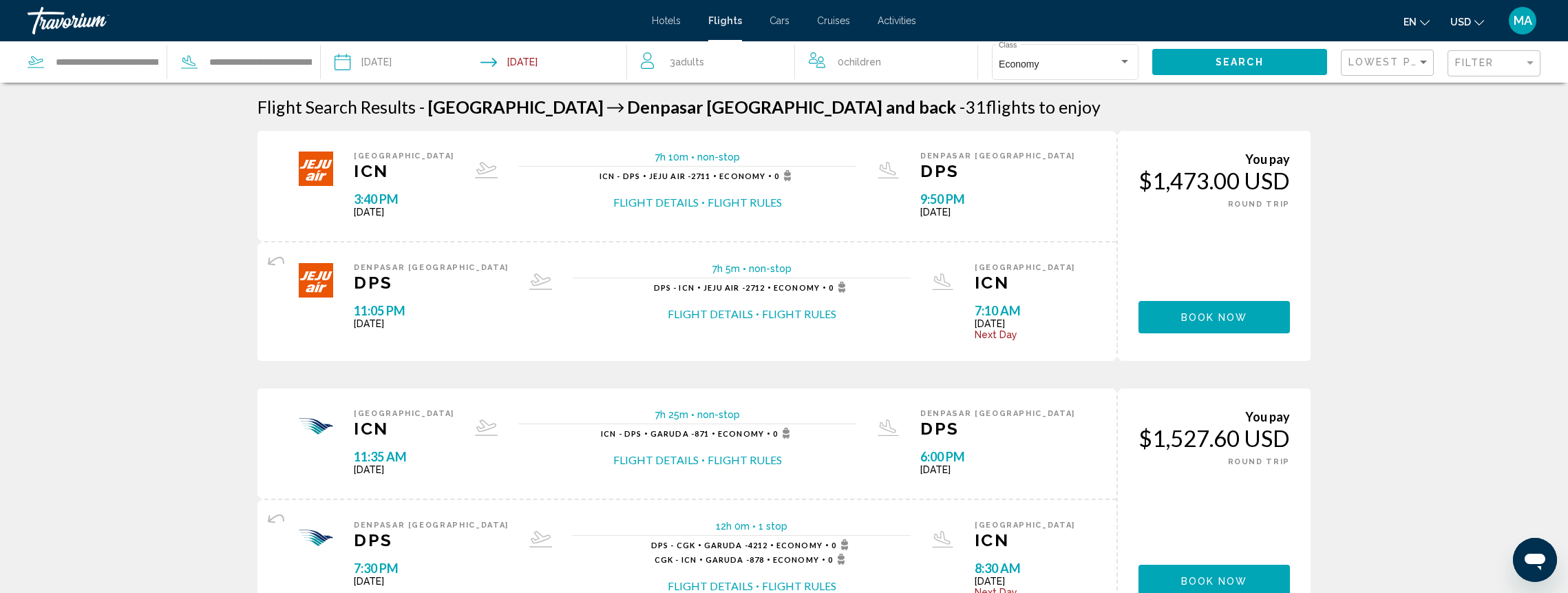
click at [770, 314] on button "Flight Rules" at bounding box center [799, 313] width 75 height 15
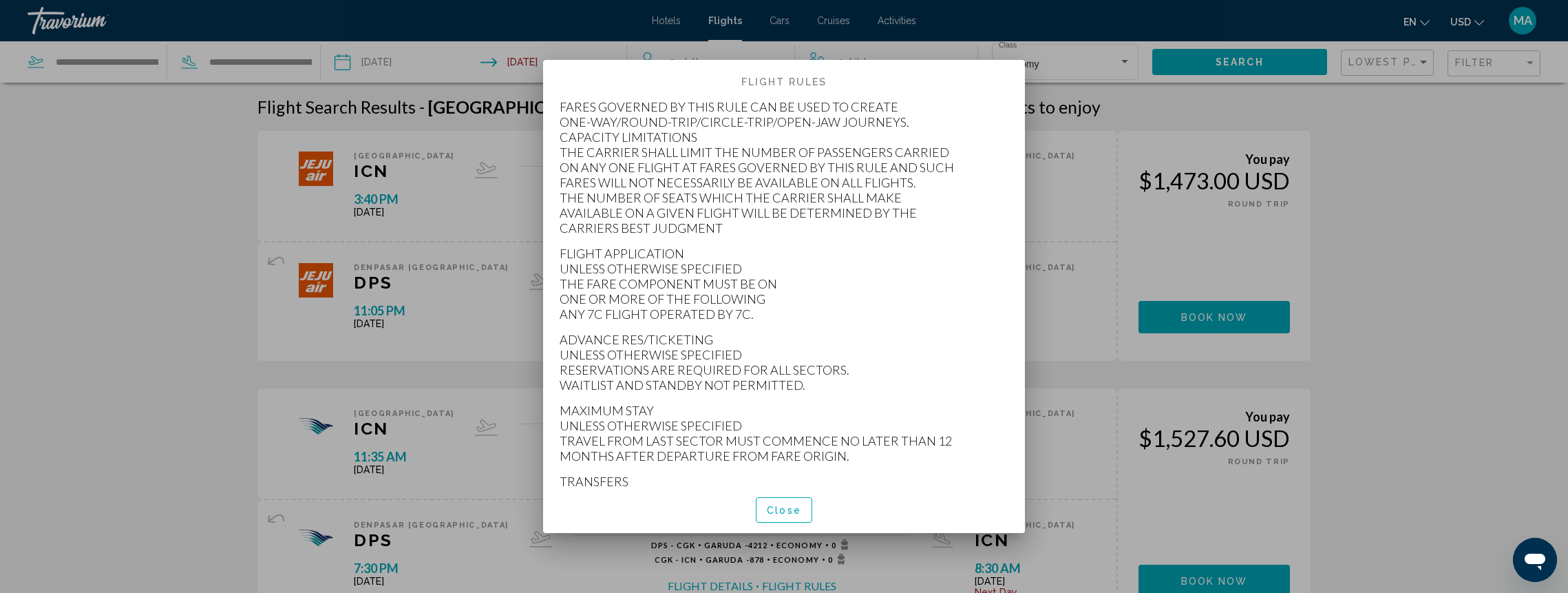
scroll to position [368, 0]
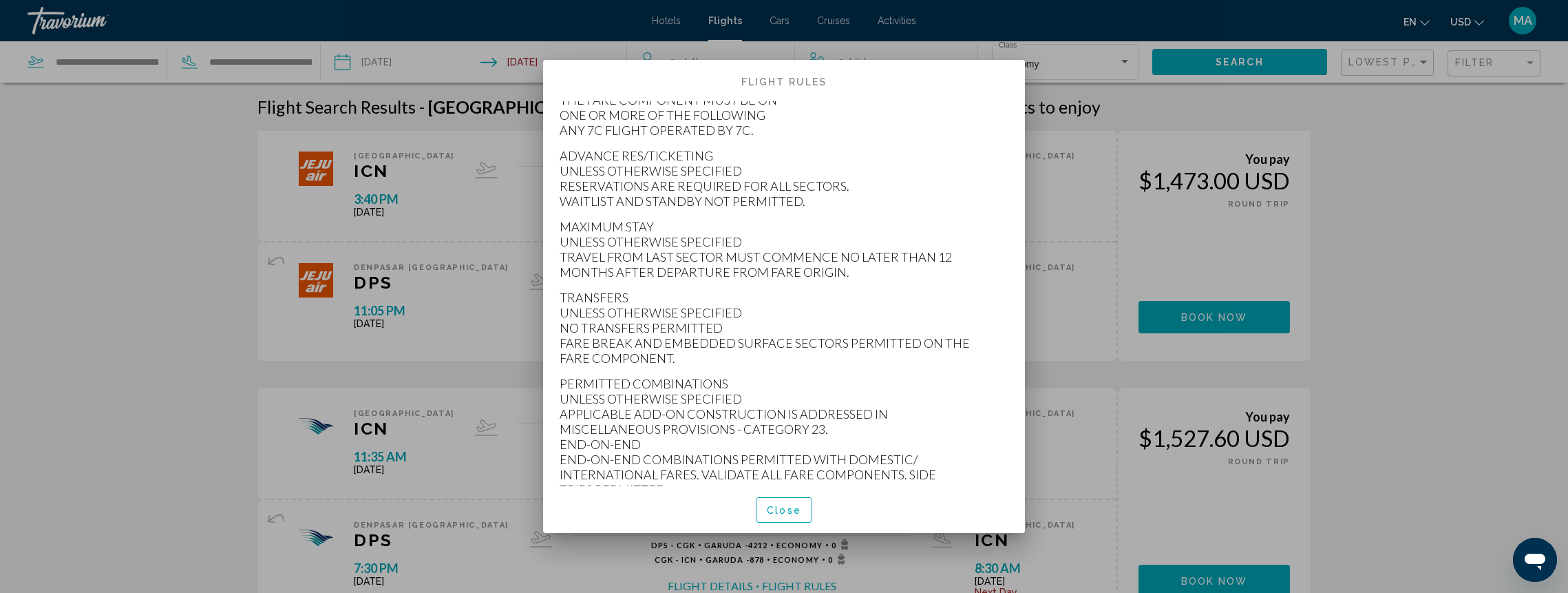
click at [772, 508] on span "Close" at bounding box center [784, 510] width 34 height 11
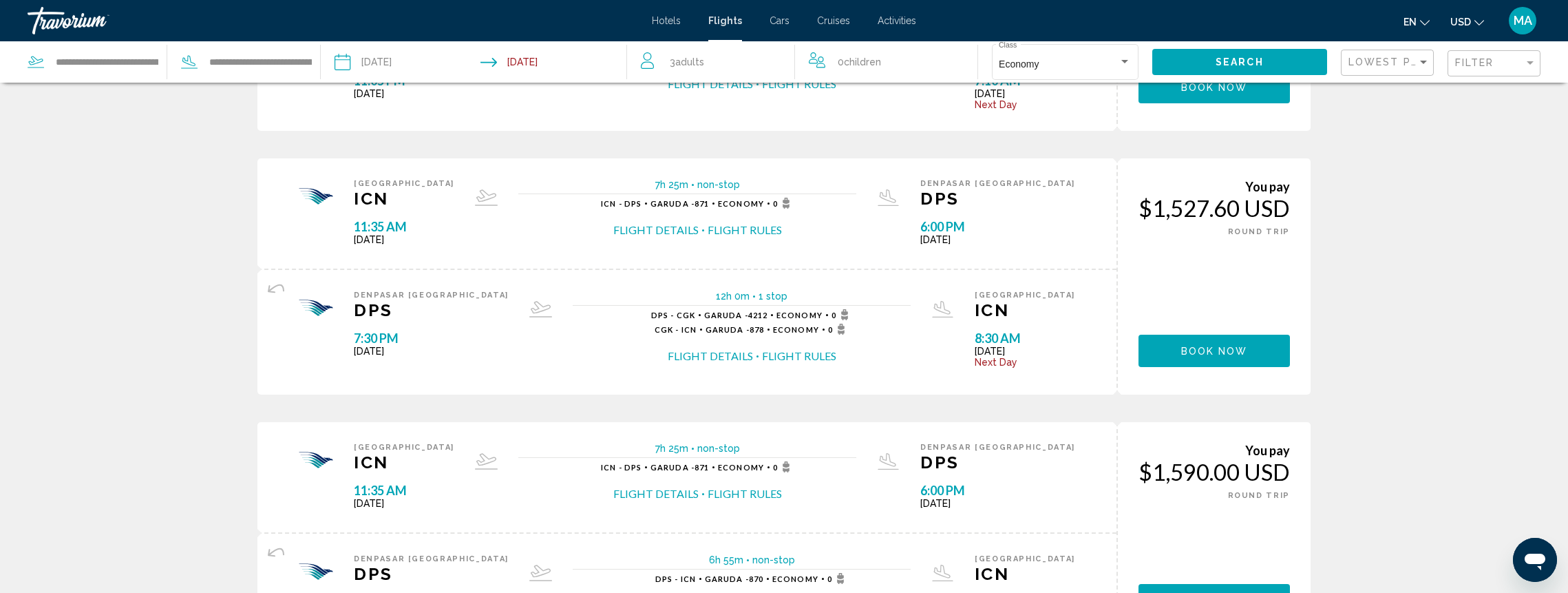
scroll to position [0, 0]
